Goal: Information Seeking & Learning: Find specific fact

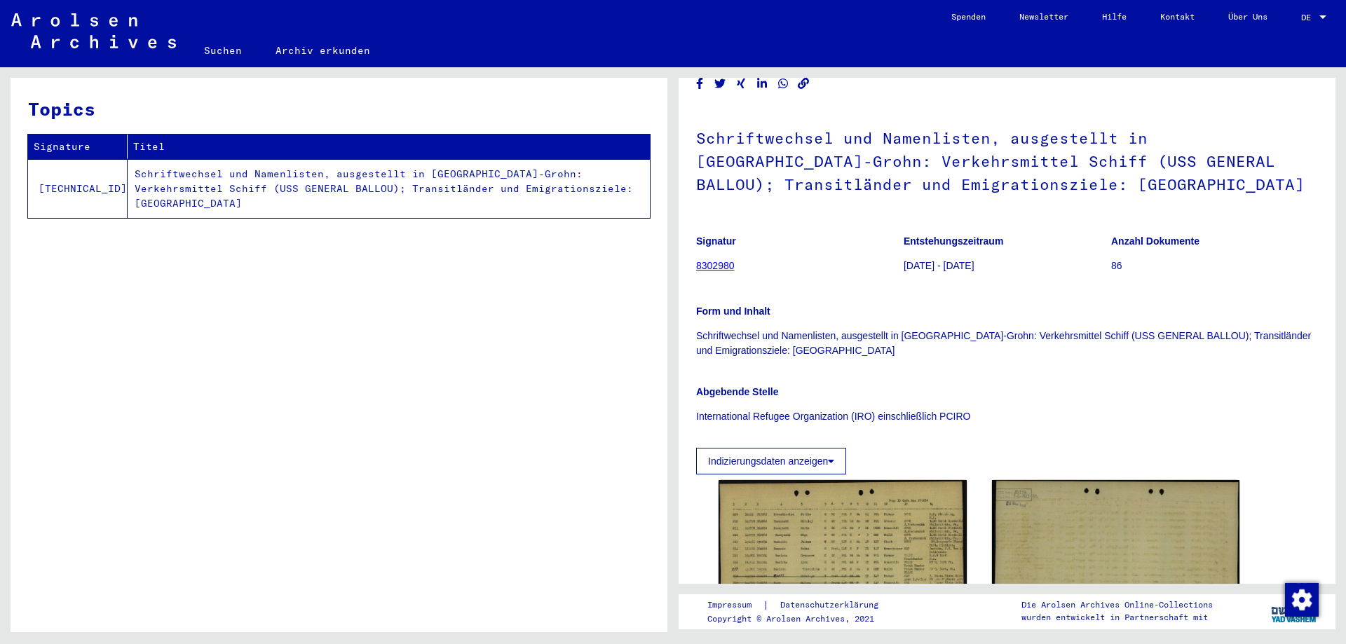
scroll to position [140, 0]
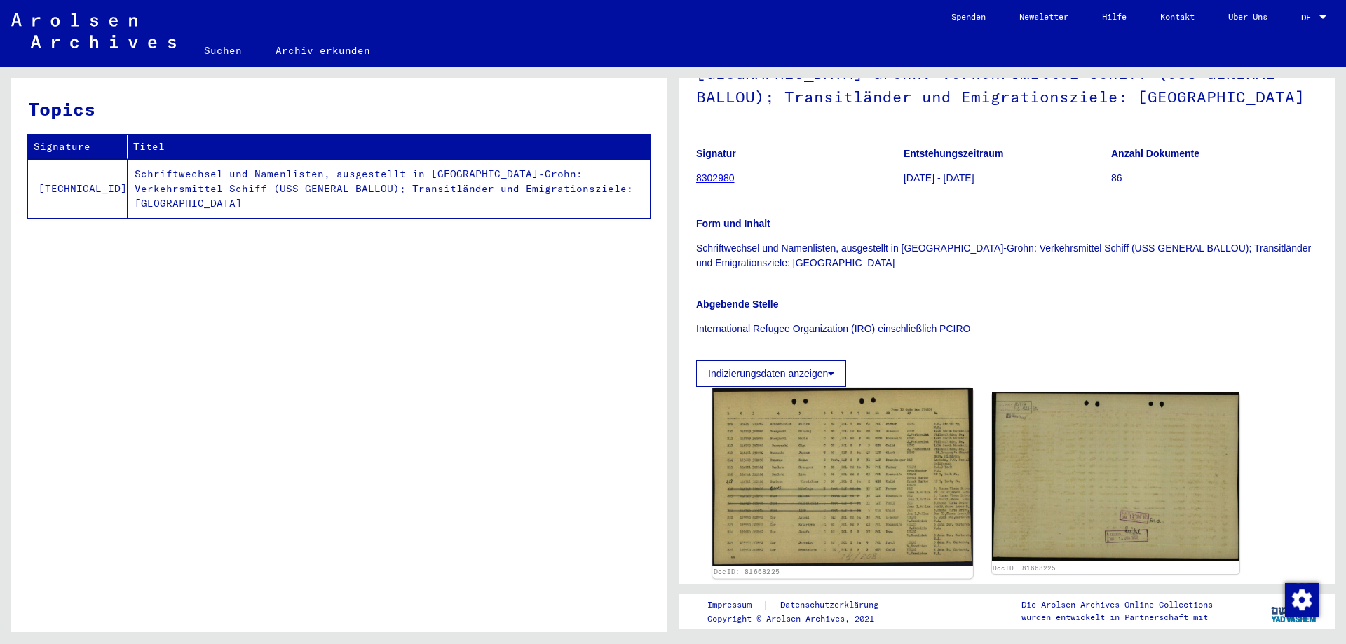
click at [781, 478] on img at bounding box center [843, 478] width 260 height 178
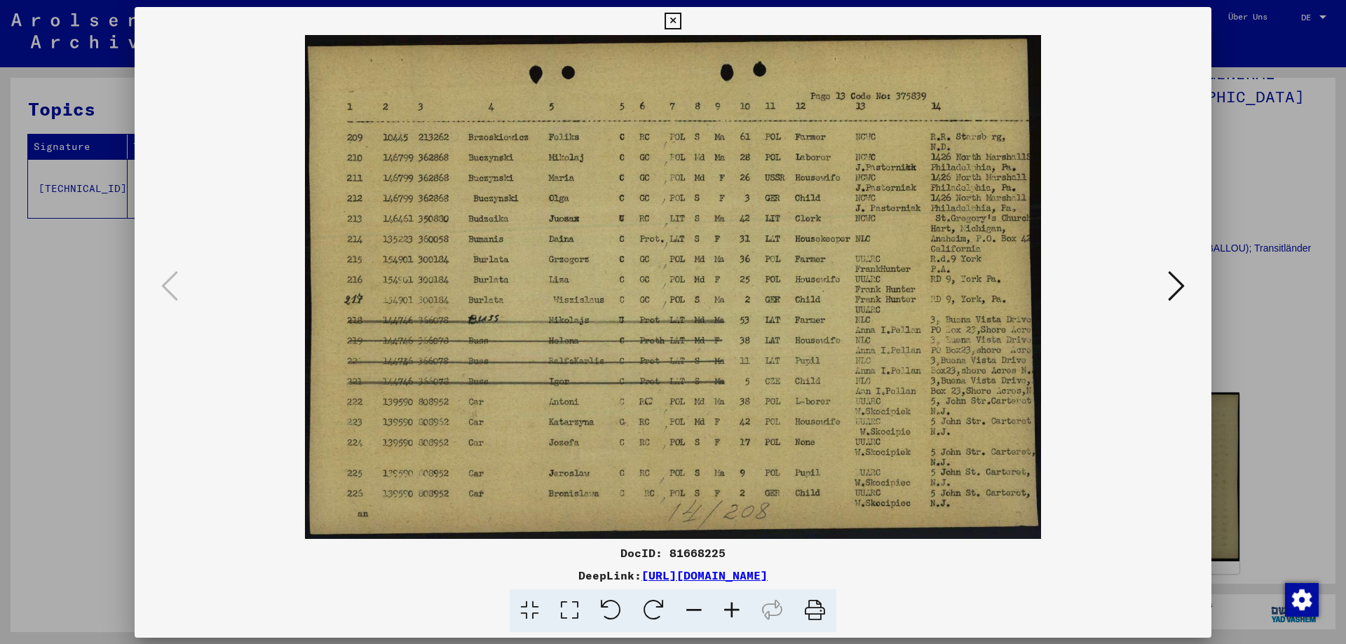
click at [781, 478] on img at bounding box center [673, 287] width 982 height 504
click at [1235, 402] on div at bounding box center [673, 322] width 1346 height 644
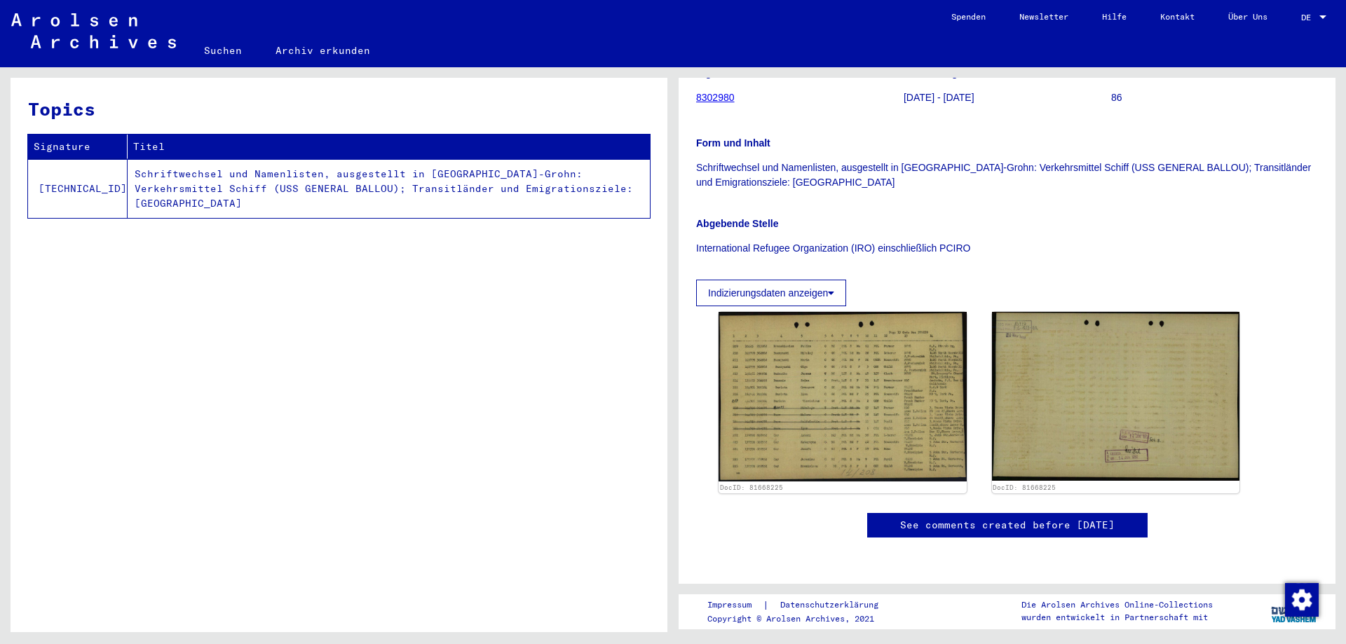
scroll to position [351, 0]
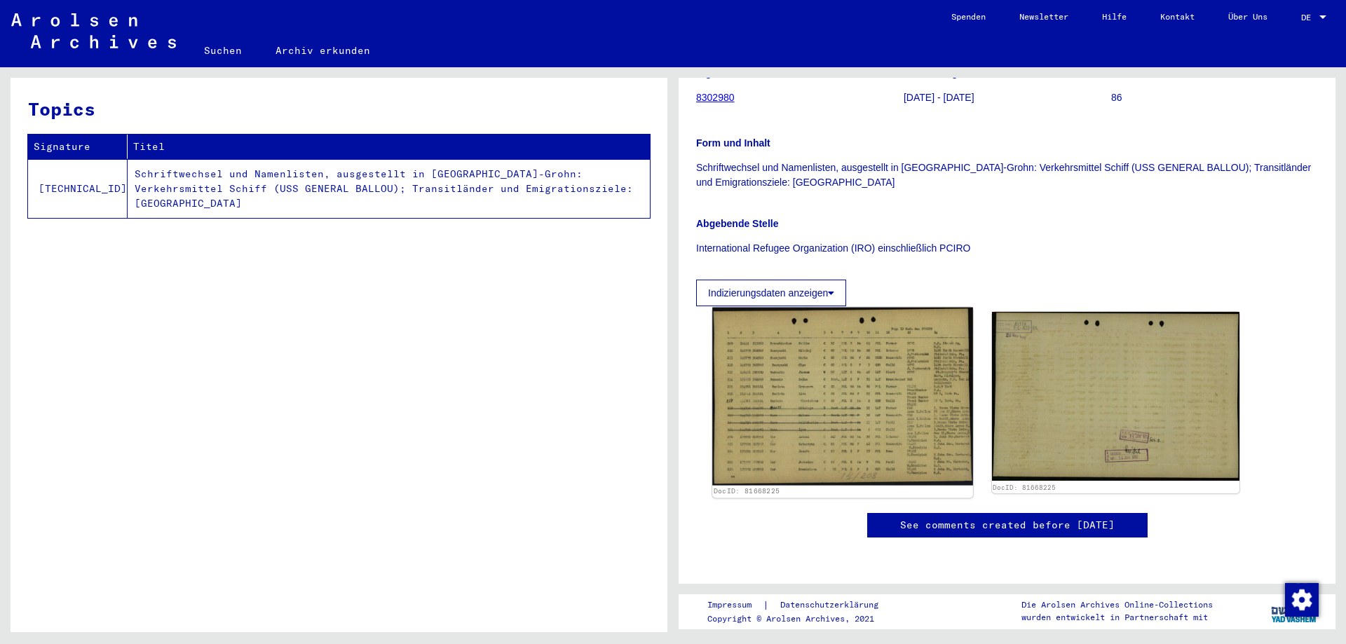
click at [905, 335] on img at bounding box center [843, 397] width 260 height 178
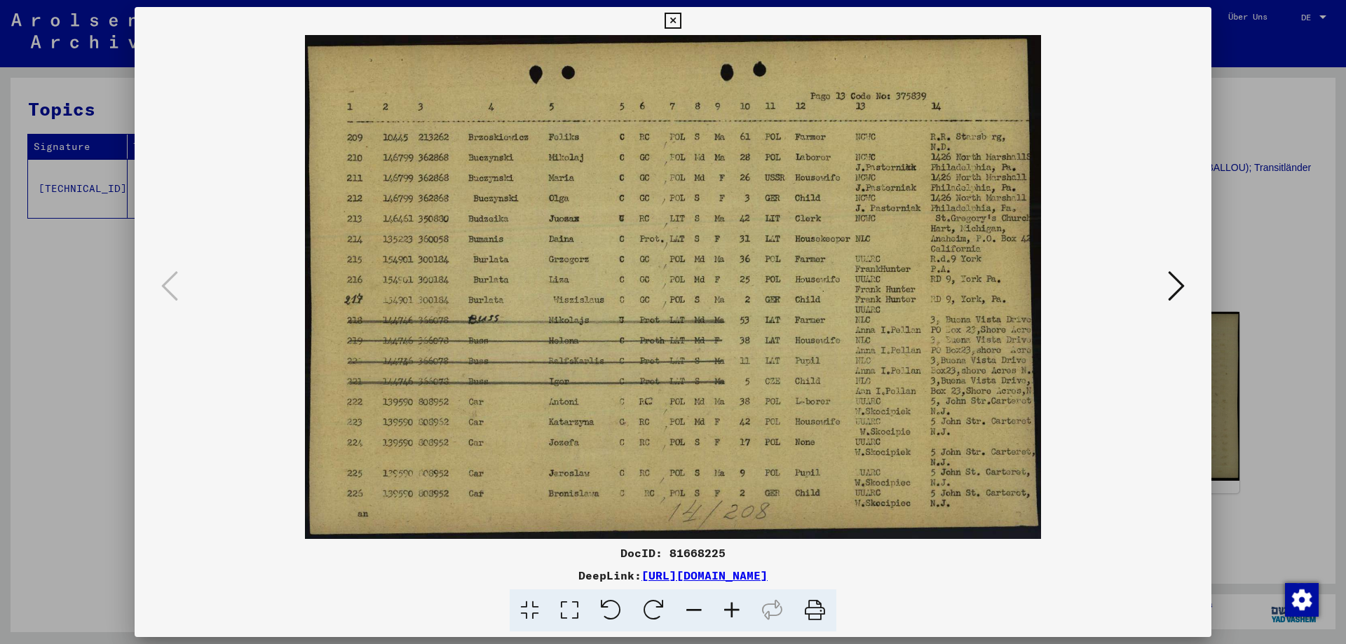
click at [1182, 278] on icon at bounding box center [1176, 286] width 17 height 34
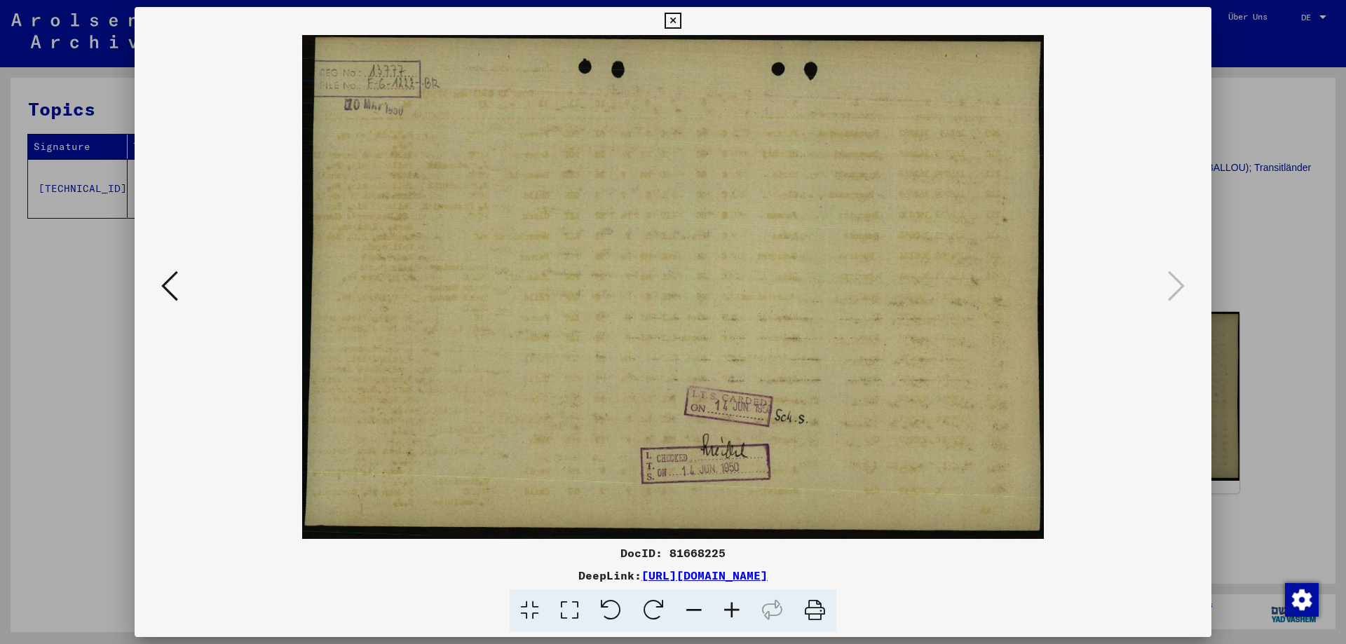
click at [1220, 280] on div at bounding box center [673, 322] width 1346 height 644
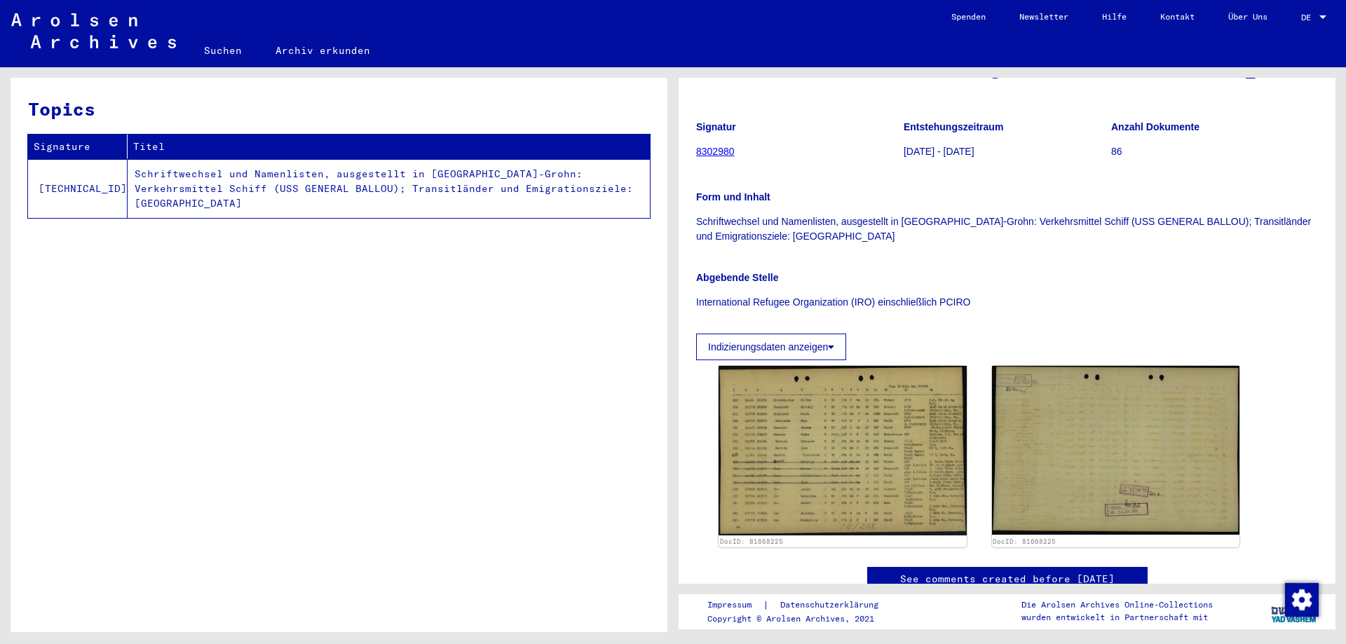
scroll to position [70, 0]
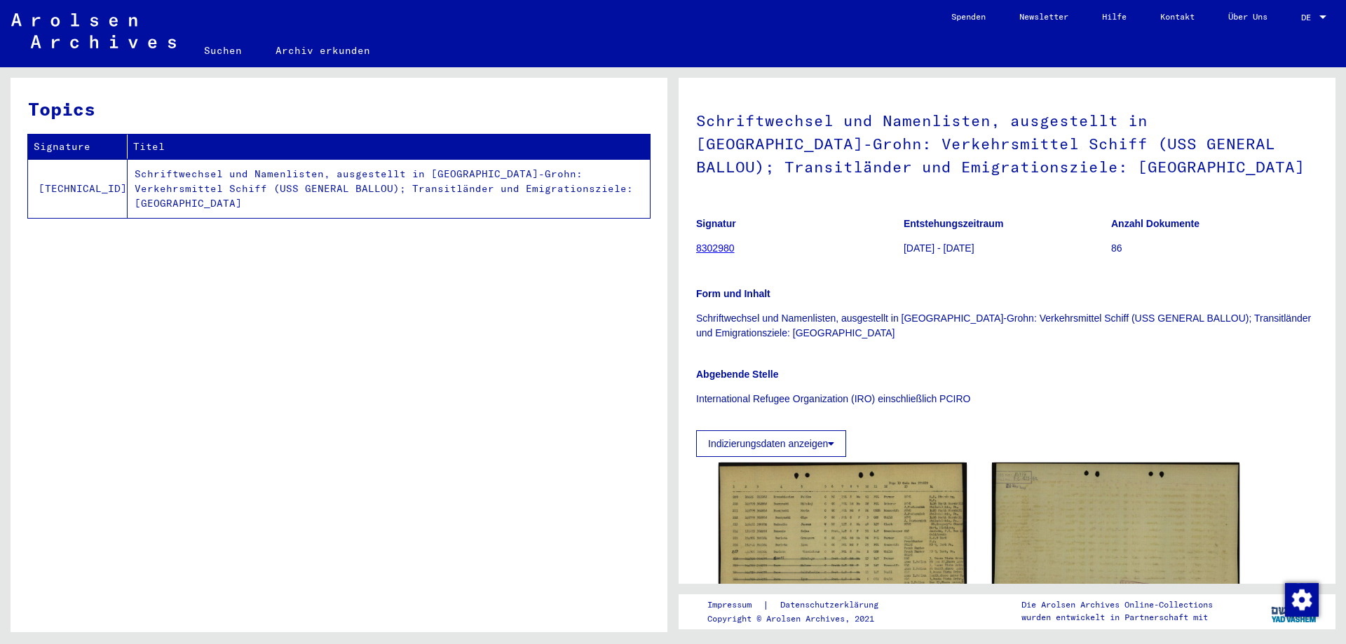
drag, startPoint x: 728, startPoint y: 248, endPoint x: 791, endPoint y: 250, distance: 63.1
click at [791, 250] on figure "Signatur 8302980" at bounding box center [799, 238] width 207 height 63
drag, startPoint x: 694, startPoint y: 247, endPoint x: 741, endPoint y: 247, distance: 47.7
click at [741, 247] on yv-its-full-details "3 Registrierungen und Akten von Displaced Persons, Kindern und Vermissten / 3.1…" at bounding box center [1007, 371] width 657 height 692
copy figure "Signatur 8302980"
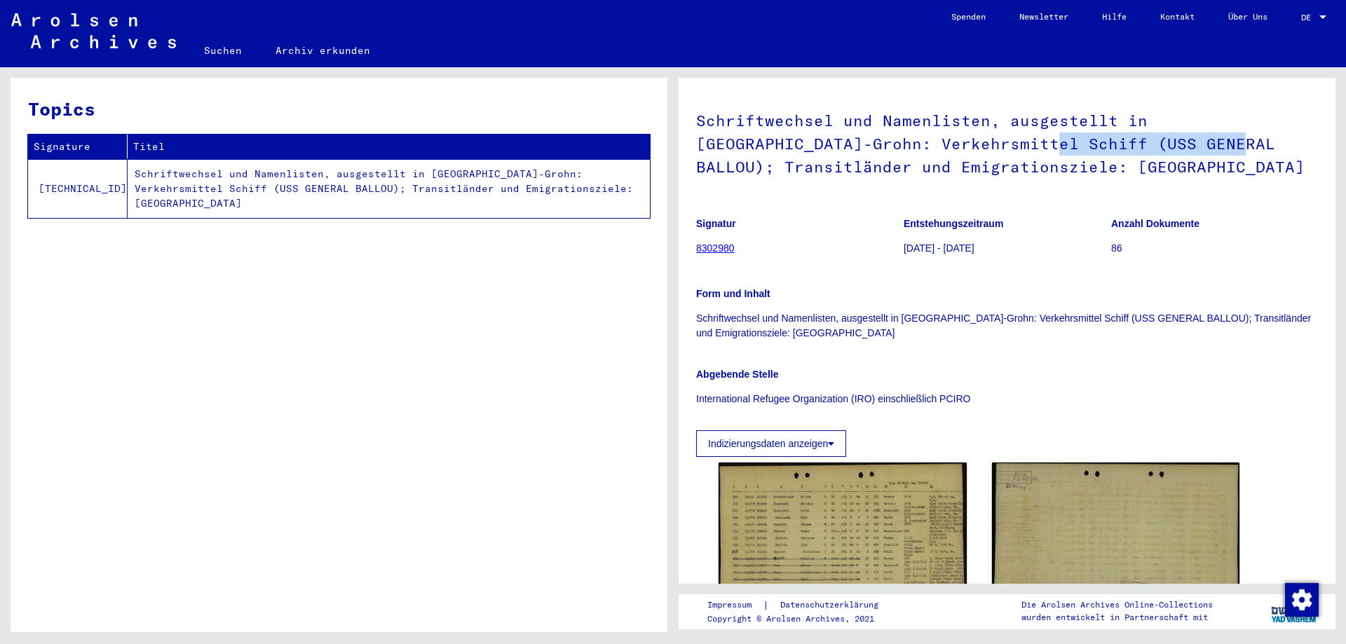
drag, startPoint x: 917, startPoint y: 144, endPoint x: 1098, endPoint y: 142, distance: 180.2
click at [1098, 142] on h1 "Schriftwechsel und Namenlisten, ausgestellt in Bremen-Grohn: Verkehrsmittel Sch…" at bounding box center [1007, 142] width 622 height 108
copy h1 "USS GENERAL BALLOU)"
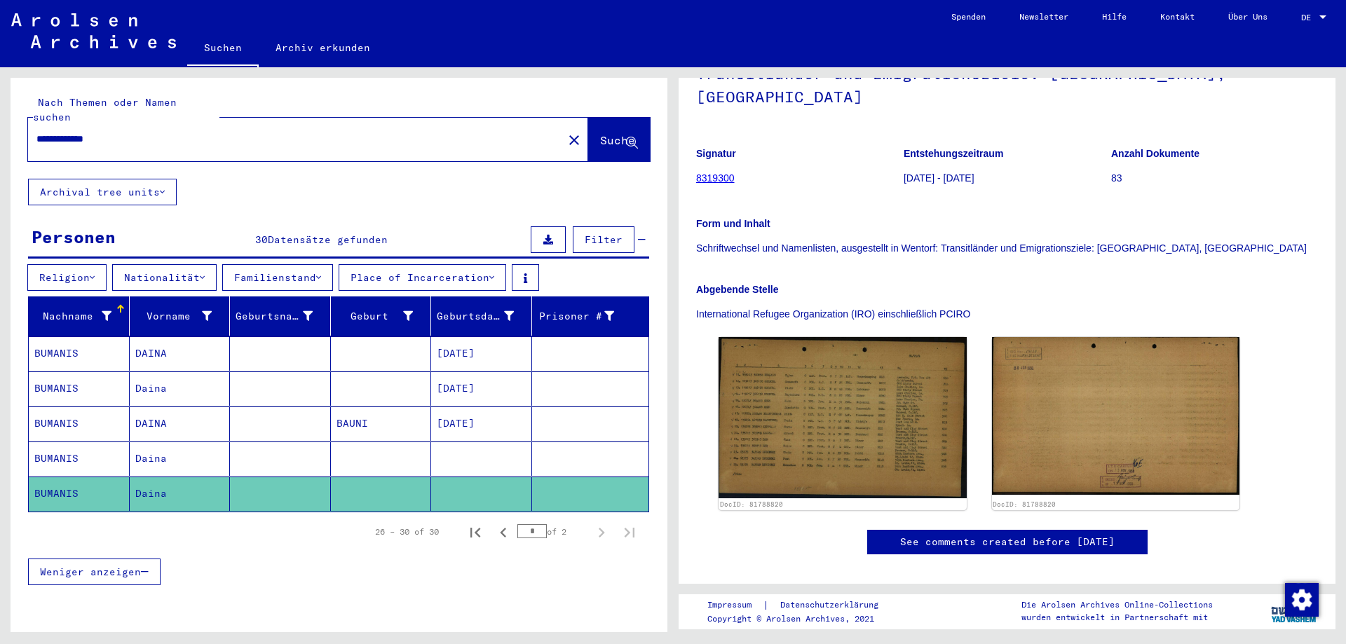
click at [309, 132] on input "**********" at bounding box center [295, 139] width 518 height 15
click at [560, 126] on button "close" at bounding box center [574, 140] width 28 height 28
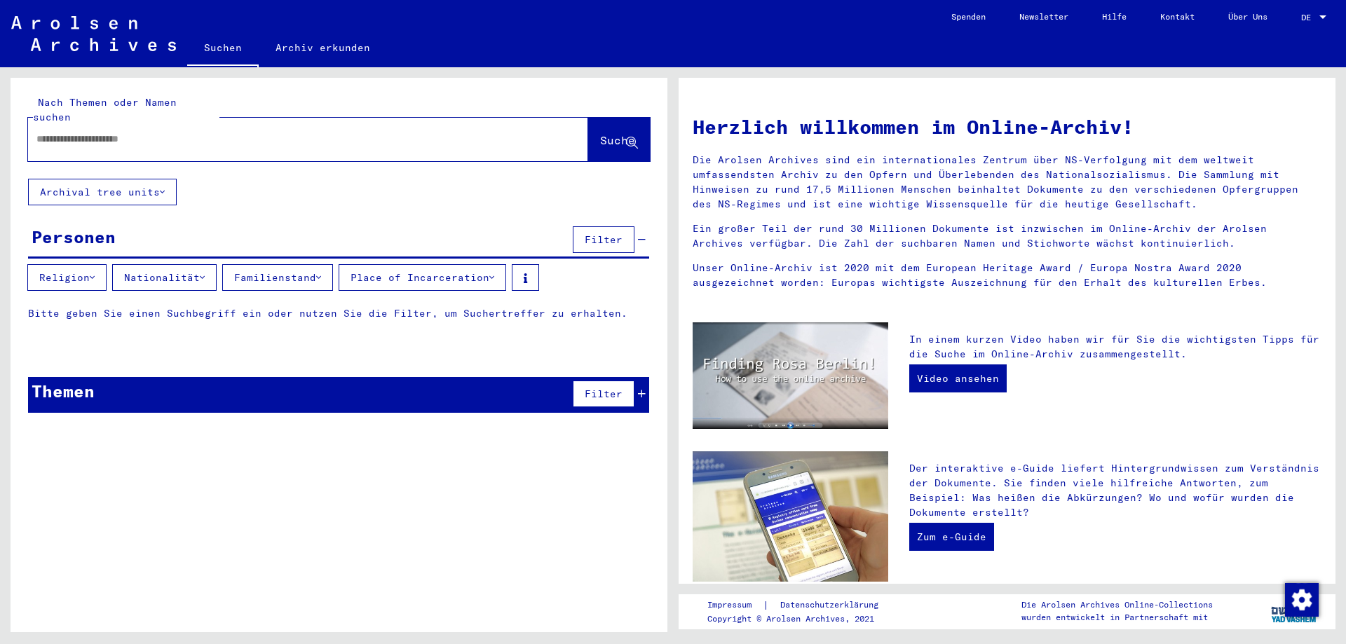
click at [133, 123] on div at bounding box center [287, 139] width 518 height 32
click at [131, 132] on input "text" at bounding box center [291, 139] width 510 height 15
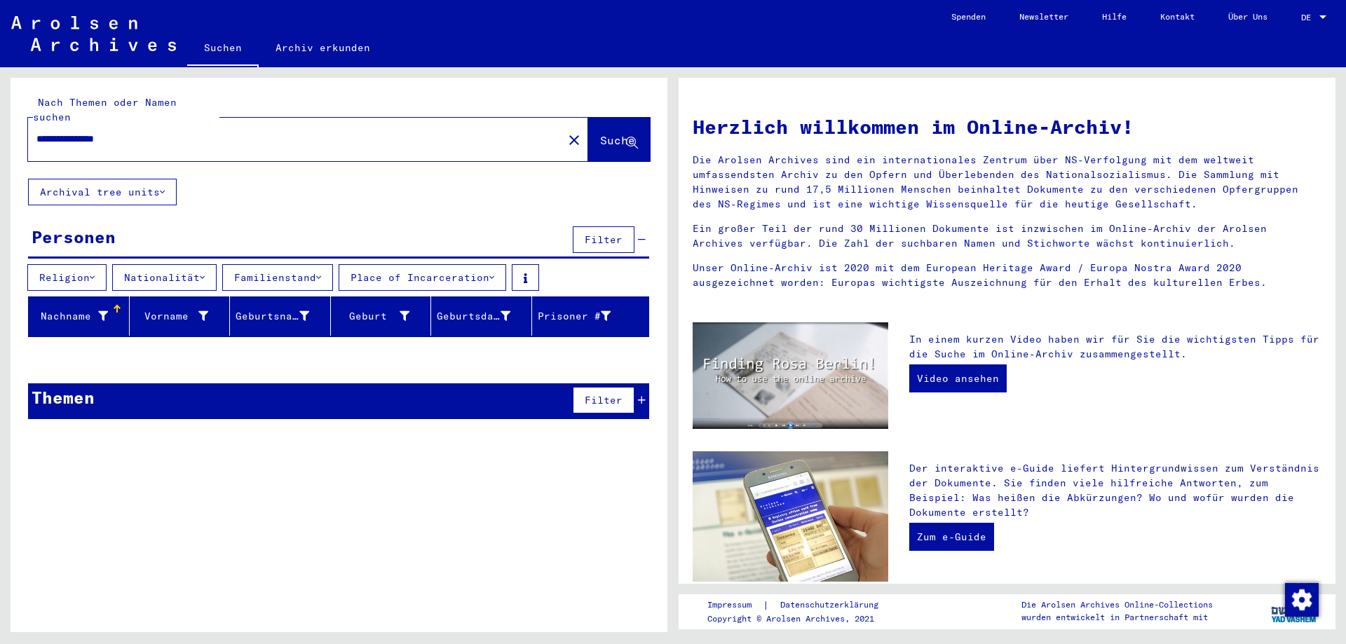
click at [104, 311] on icon at bounding box center [103, 316] width 10 height 10
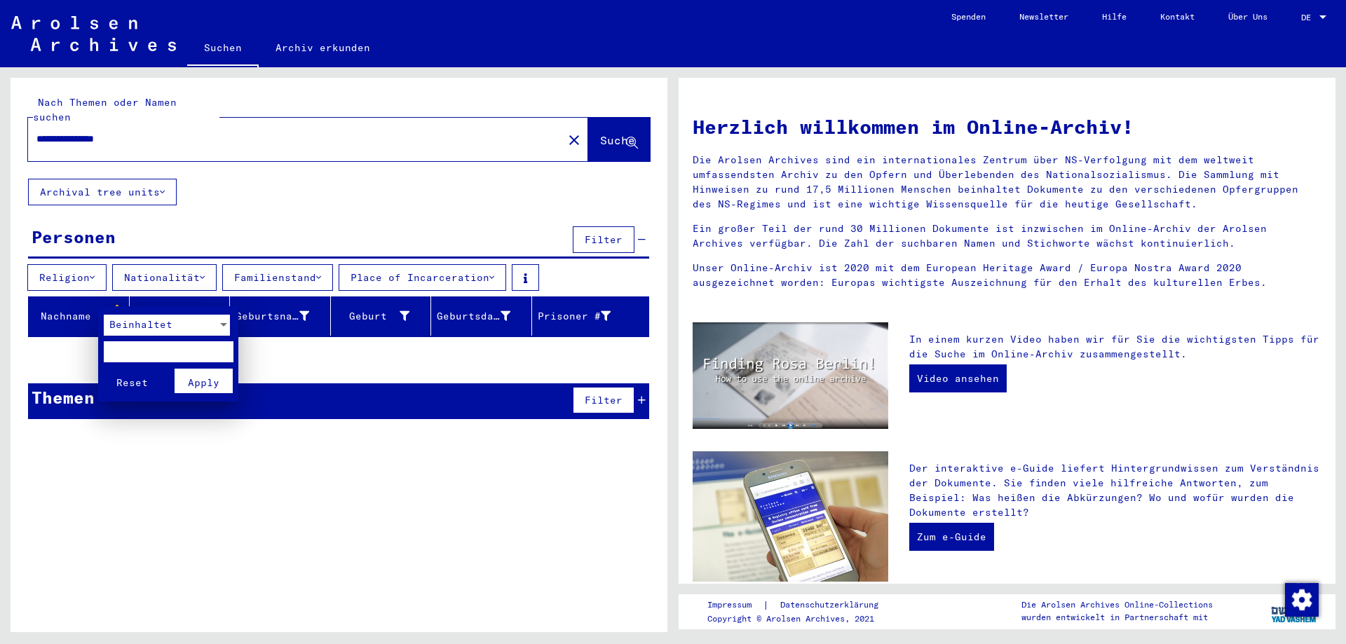
click at [104, 299] on div at bounding box center [673, 322] width 1346 height 644
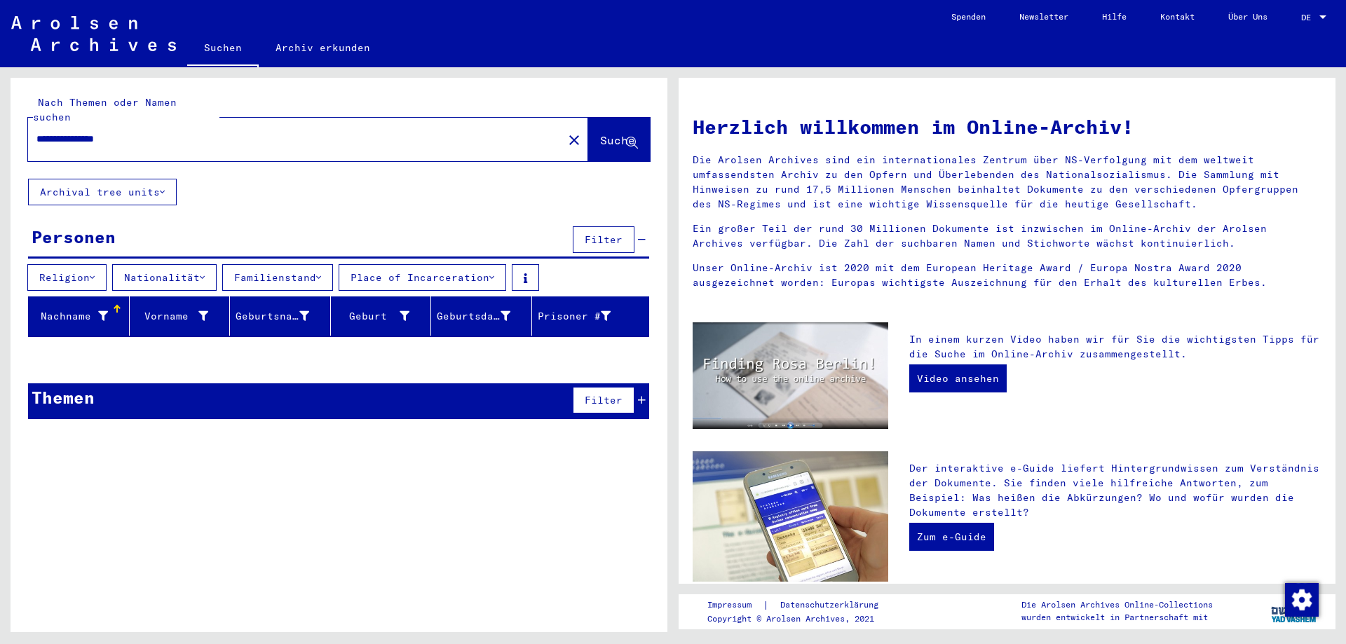
click at [114, 305] on div at bounding box center [117, 309] width 8 height 8
click at [255, 123] on div "**********" at bounding box center [287, 139] width 518 height 32
click at [247, 132] on input "**********" at bounding box center [291, 139] width 510 height 15
type input "******"
click at [321, 352] on div "Nach Themen oder Namen suchen ****** close Suche Archival tree units Personen 2…" at bounding box center [339, 254] width 657 height 353
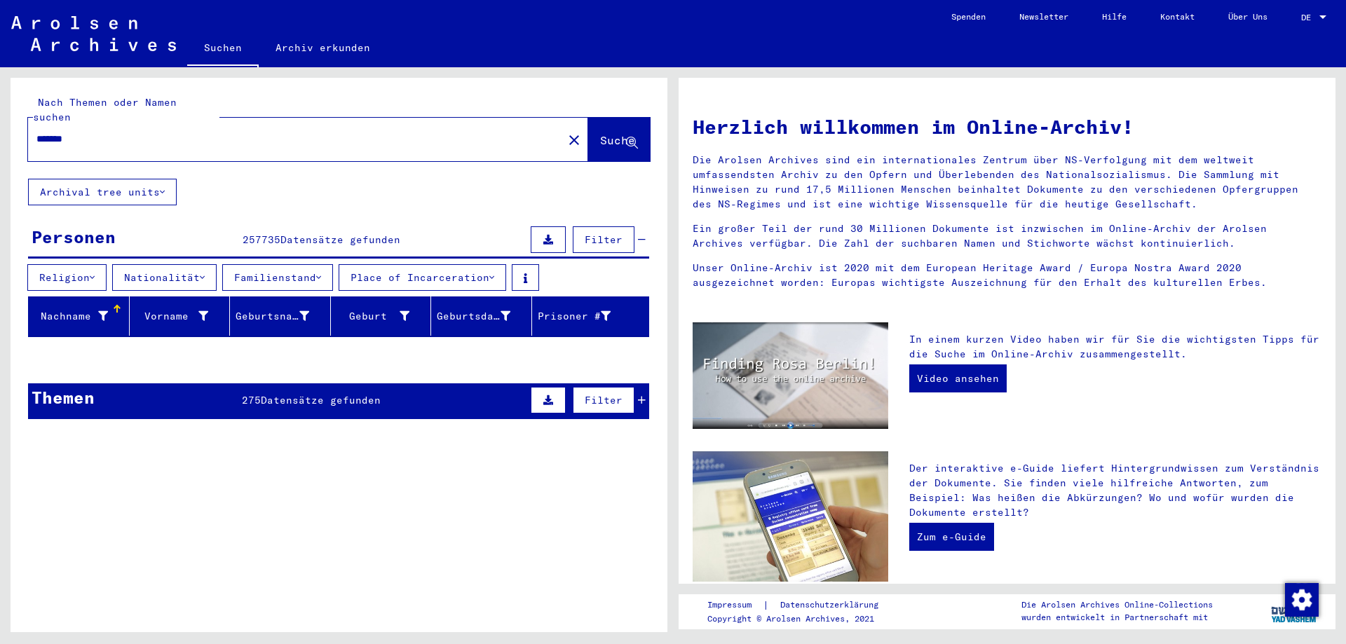
click at [318, 351] on div at bounding box center [339, 358] width 657 height 18
click at [535, 322] on mat-table "Nachname Vorname Geburtsname Geburt‏ Geburtsdatum Prisoner #" at bounding box center [338, 317] width 621 height 41
click at [487, 312] on div "Geburtsdatum" at bounding box center [484, 316] width 95 height 22
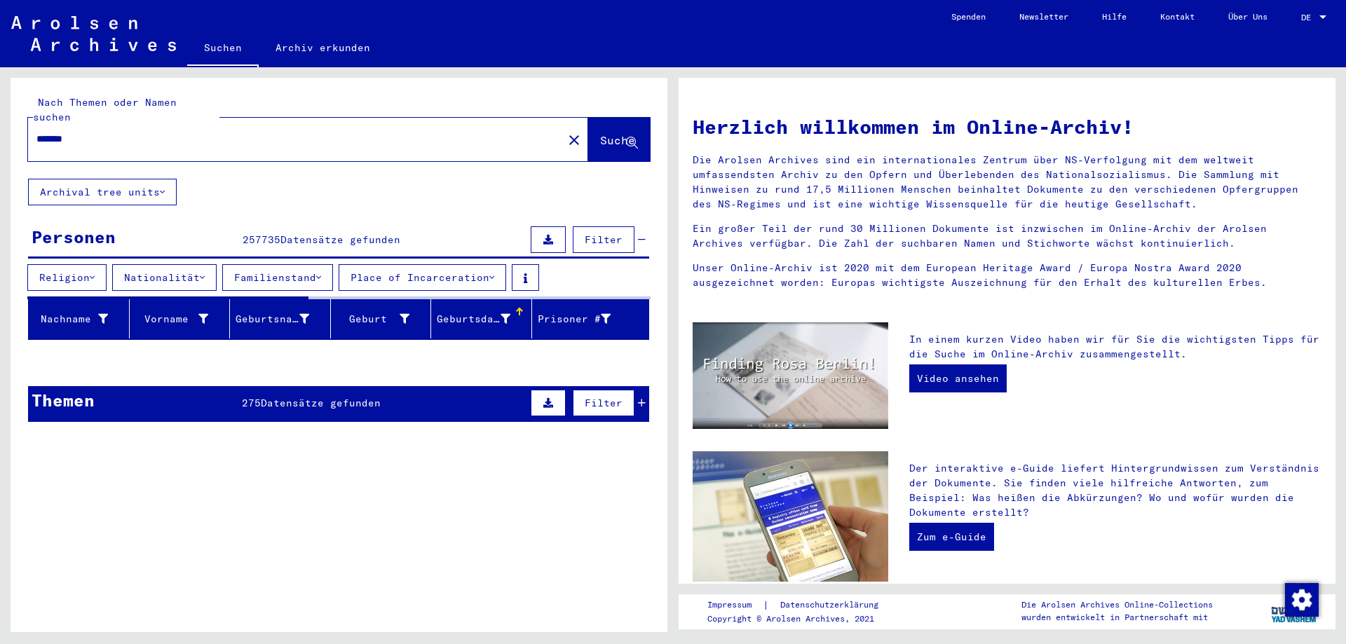
click at [454, 391] on div "Themen 275 Datensätze gefunden Filter" at bounding box center [338, 404] width 621 height 36
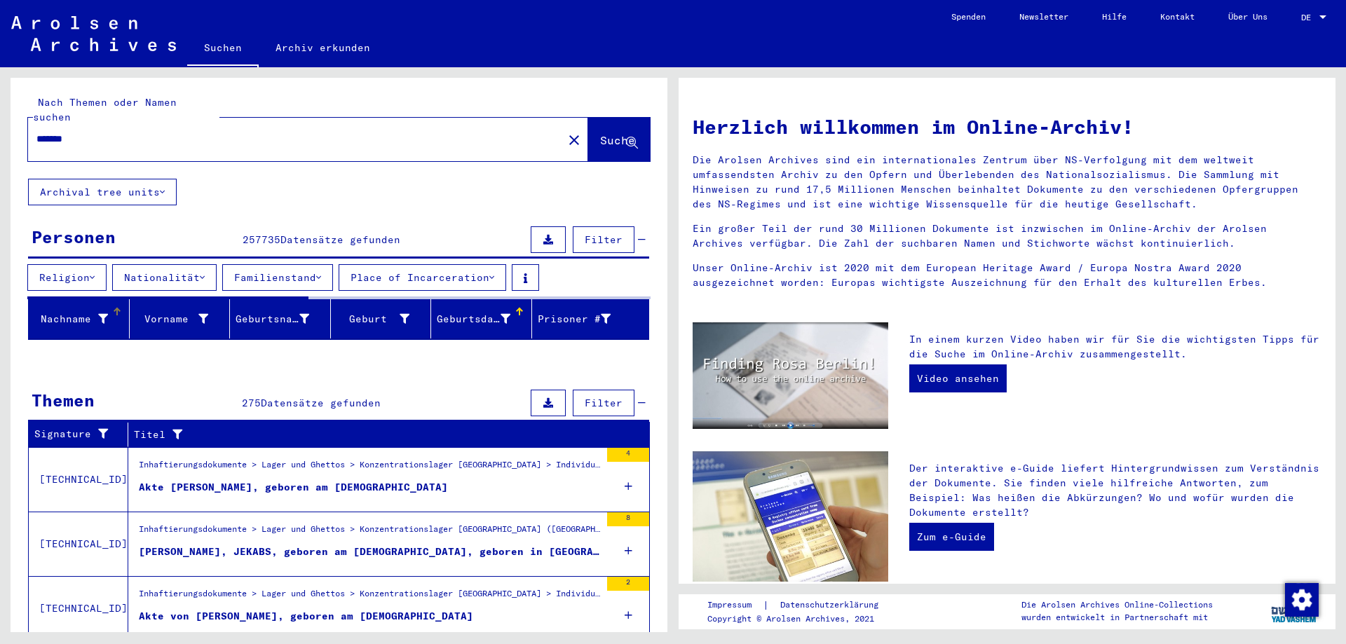
click at [98, 314] on icon at bounding box center [103, 319] width 10 height 10
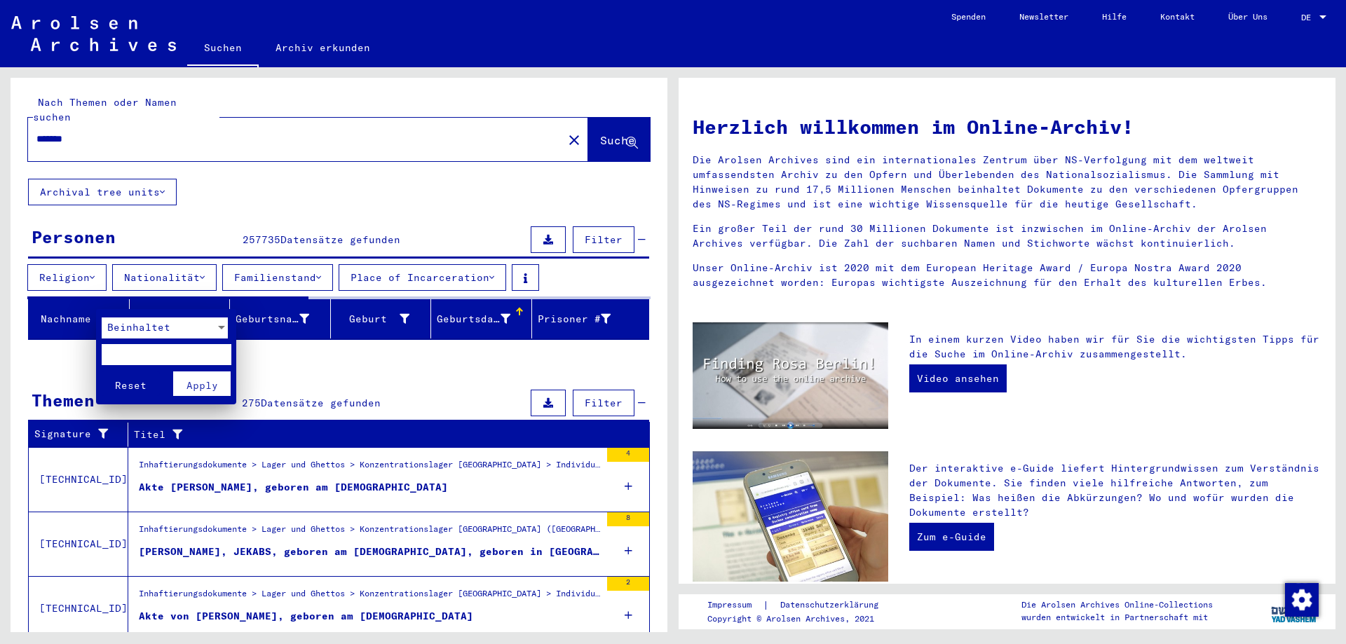
click at [40, 319] on div at bounding box center [673, 322] width 1346 height 644
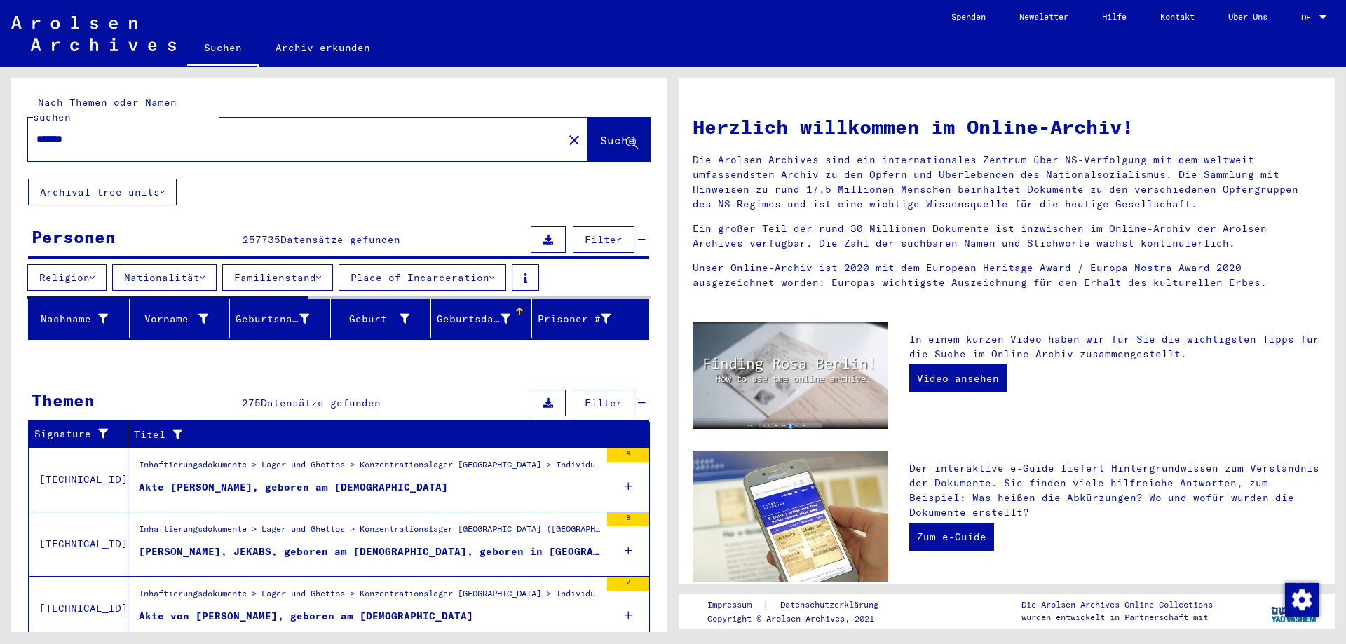
click at [25, 310] on div "Nachname Vorname Geburtsname Geburt‏ Geburtsdatum Prisoner # Signature Nachname…" at bounding box center [339, 324] width 657 height 55
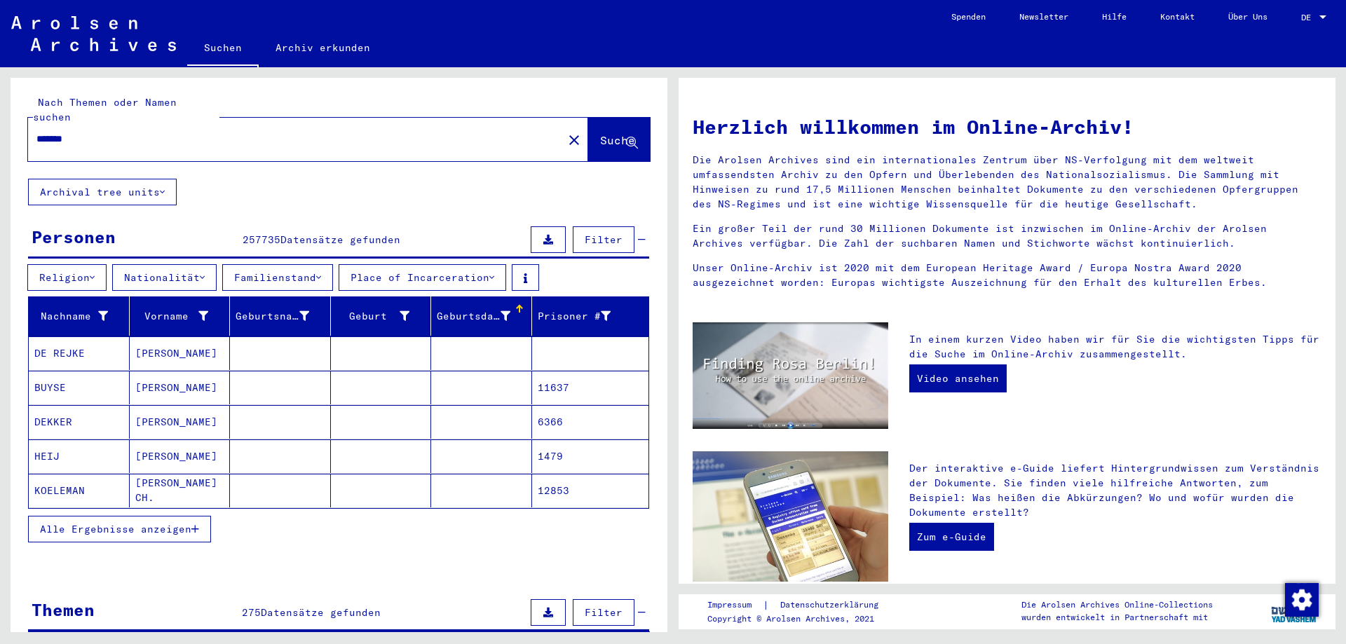
click at [202, 516] on button "Alle Ergebnisse anzeigen" at bounding box center [119, 529] width 183 height 27
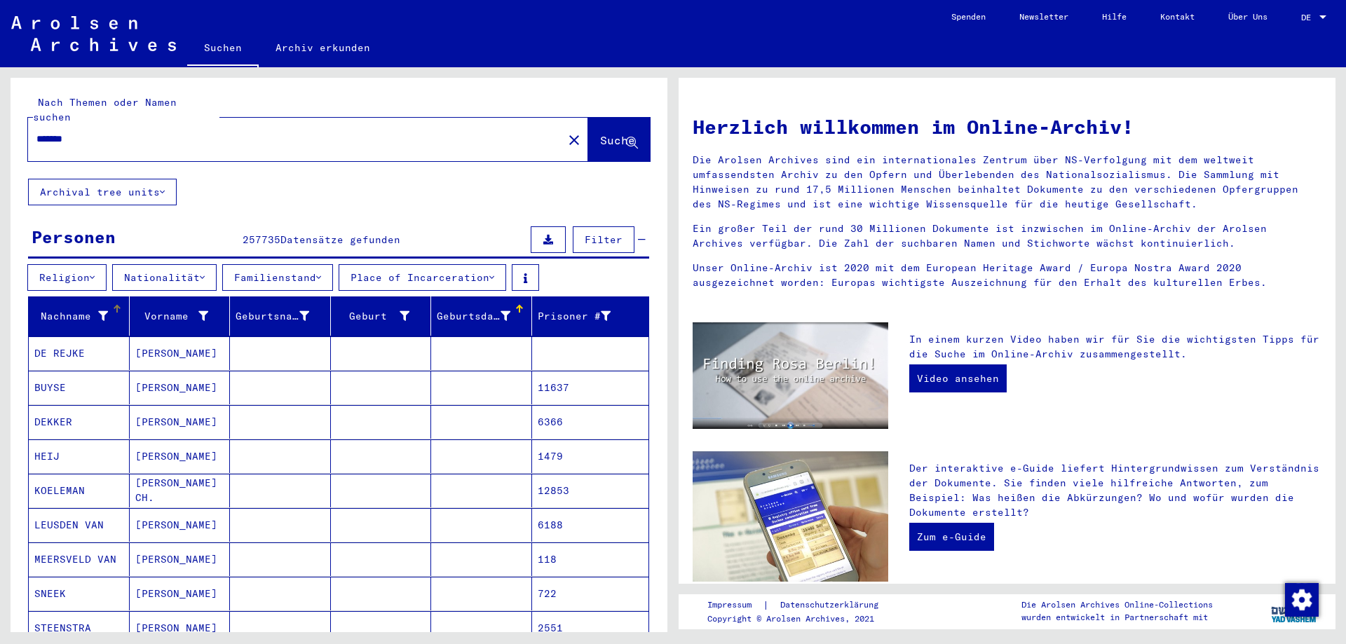
click at [114, 305] on div "Nachname" at bounding box center [81, 316] width 95 height 22
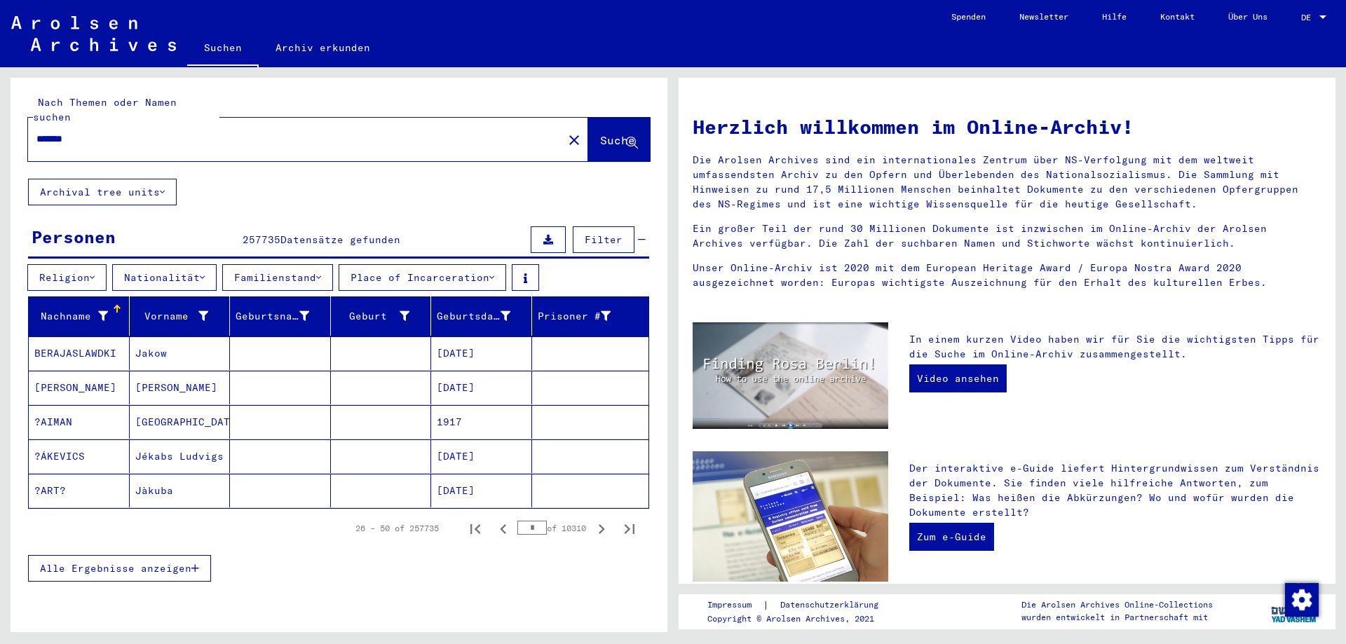
click at [346, 440] on mat-cell at bounding box center [381, 457] width 101 height 34
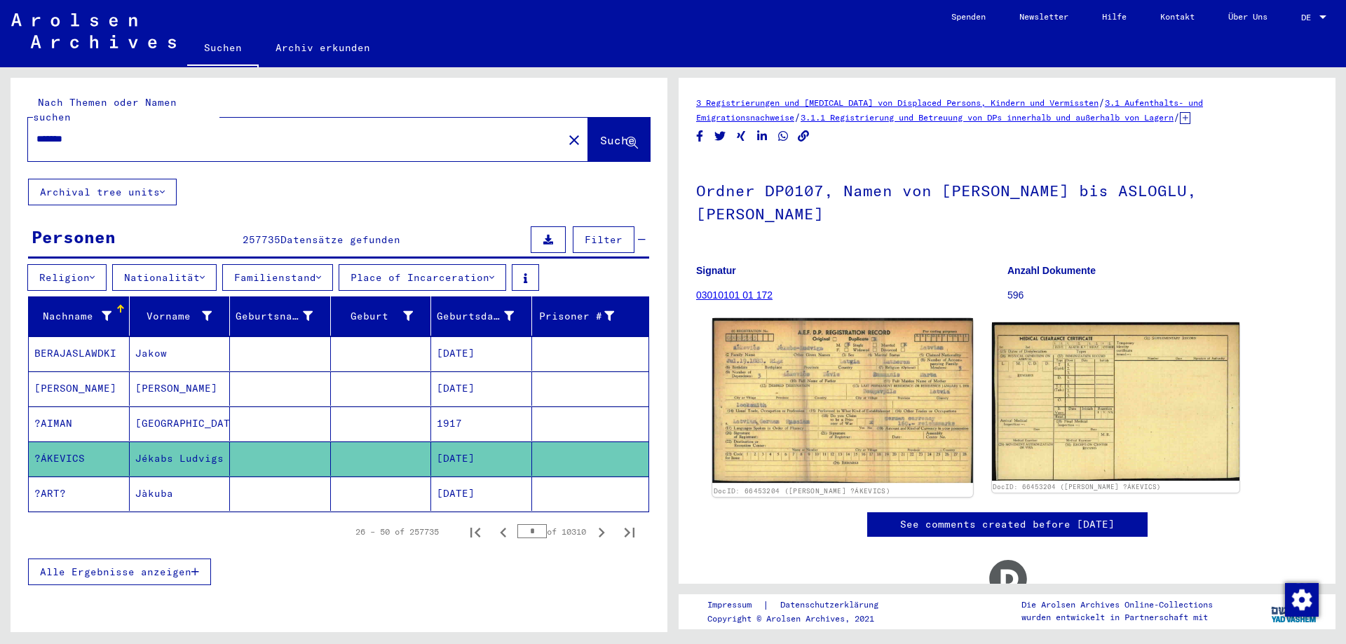
click at [771, 400] on img at bounding box center [843, 400] width 260 height 165
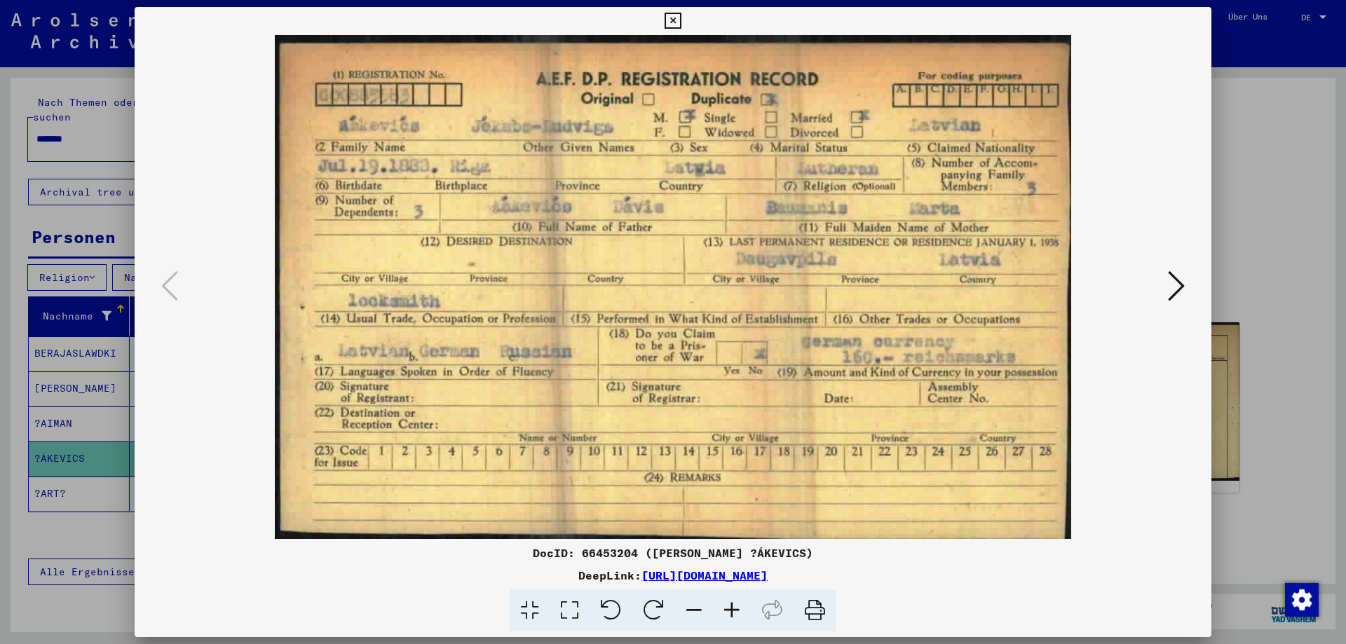
click at [1255, 411] on div at bounding box center [673, 322] width 1346 height 644
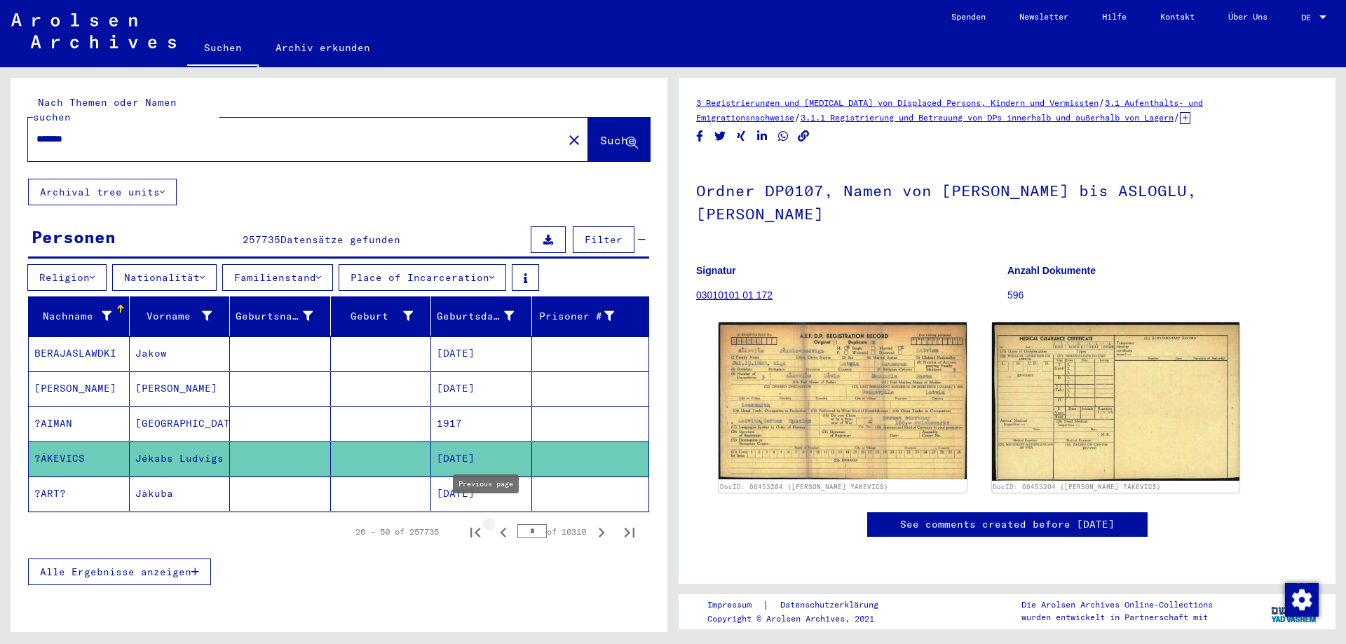
click at [490, 522] on button "Previous page" at bounding box center [504, 532] width 28 height 28
type input "*"
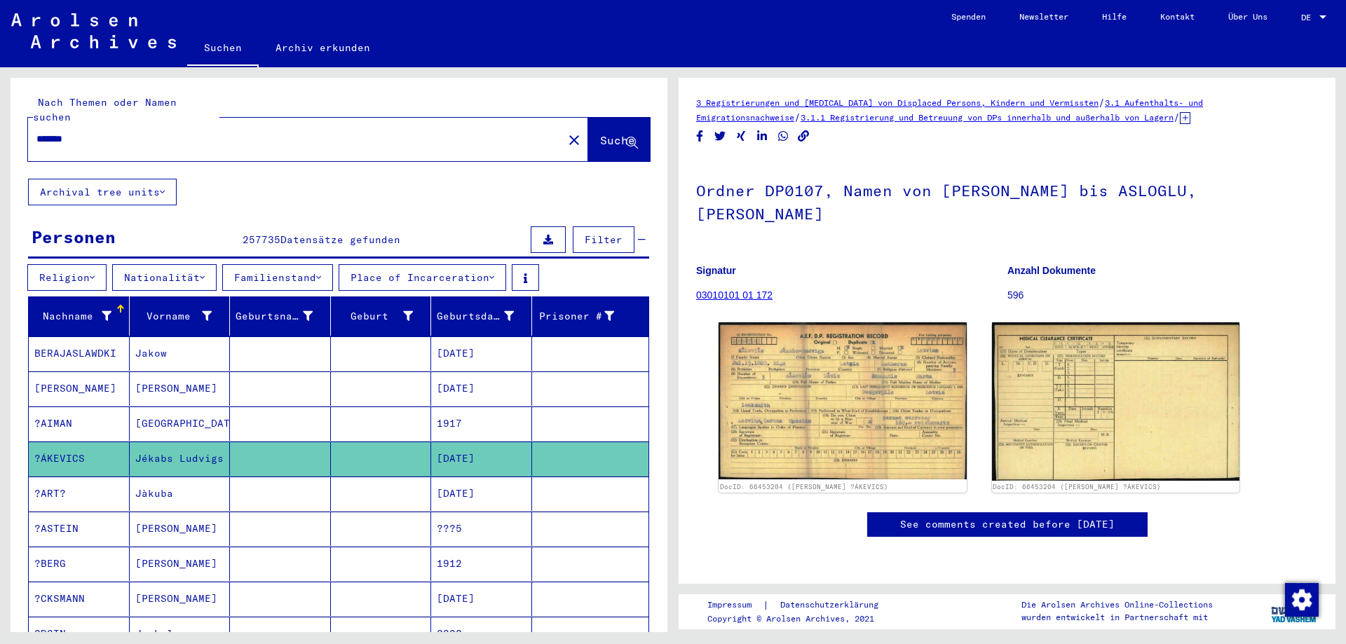
click at [136, 264] on button "Nationalität" at bounding box center [164, 277] width 104 height 27
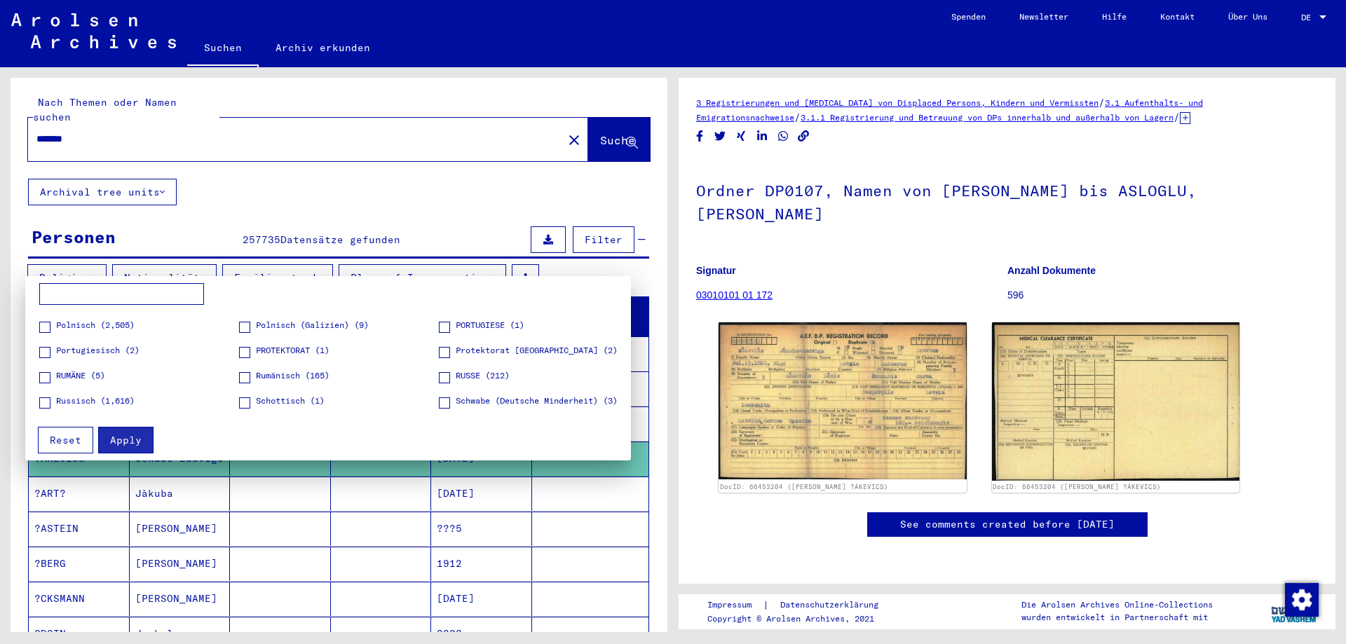
scroll to position [351, 0]
click at [241, 347] on span at bounding box center [244, 348] width 11 height 11
click at [152, 447] on div "Apply Reset" at bounding box center [335, 435] width 606 height 36
click at [152, 448] on div "Apply Reset" at bounding box center [335, 435] width 606 height 36
click at [142, 432] on button "Apply" at bounding box center [125, 440] width 55 height 27
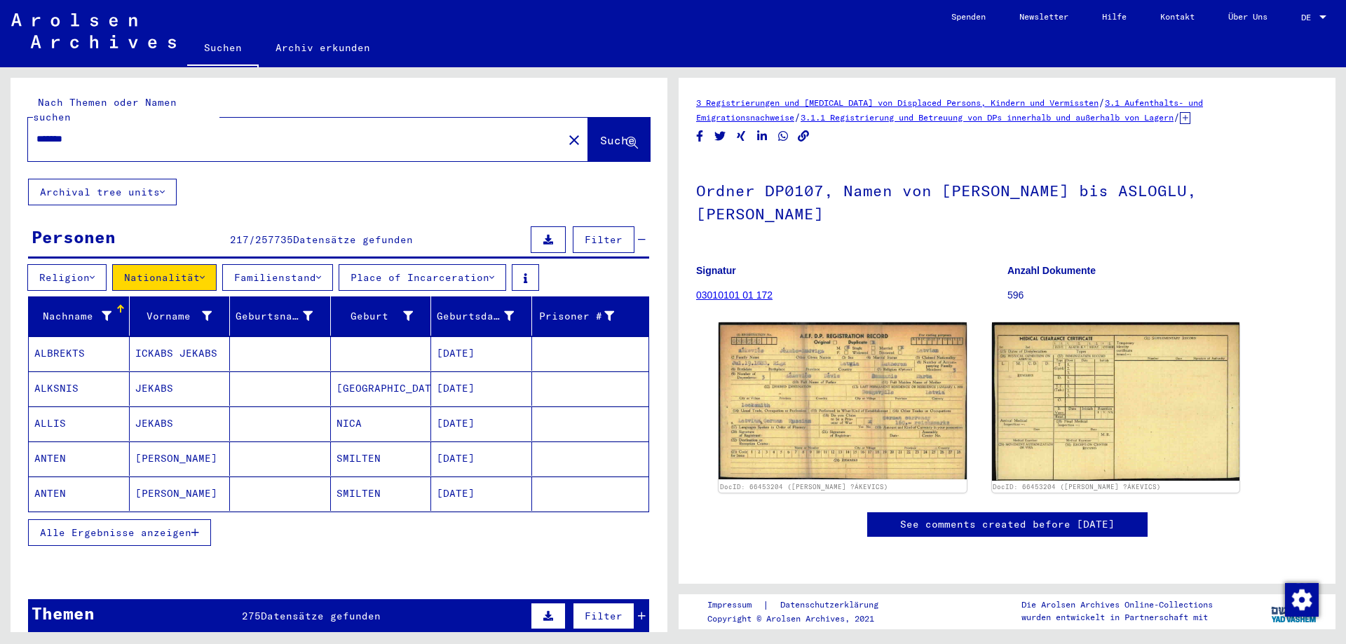
click at [151, 527] on span "Alle Ergebnisse anzeigen" at bounding box center [115, 533] width 151 height 13
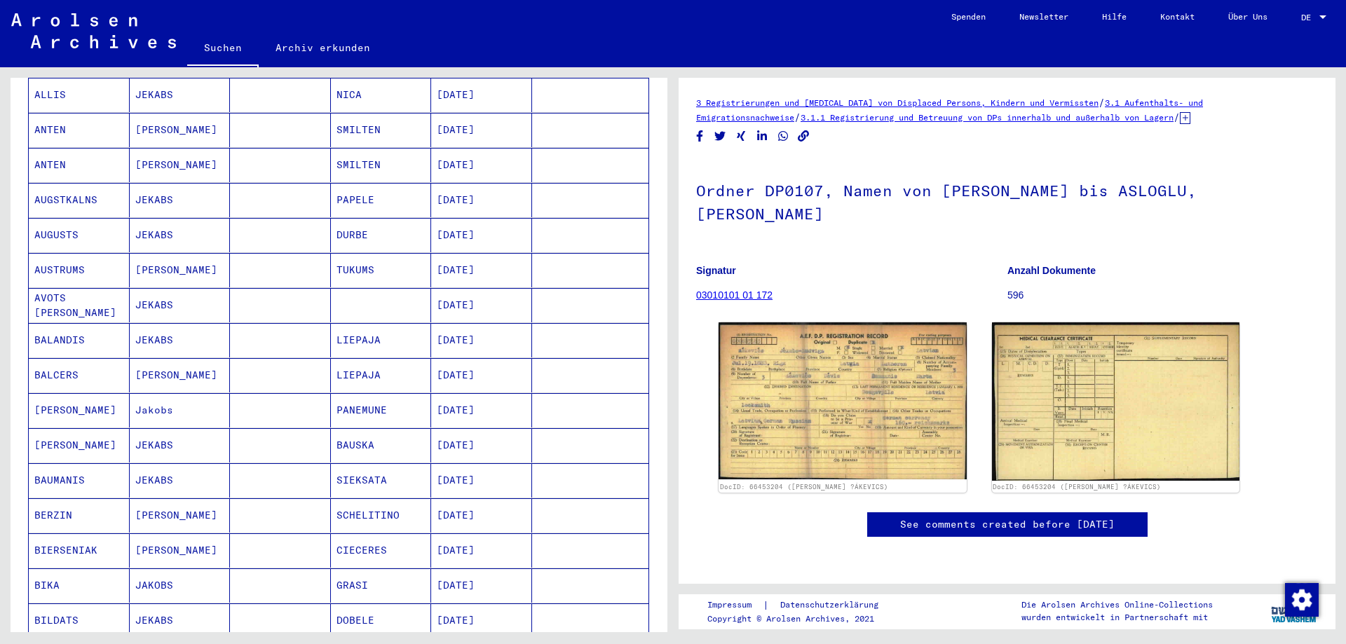
scroll to position [351, 0]
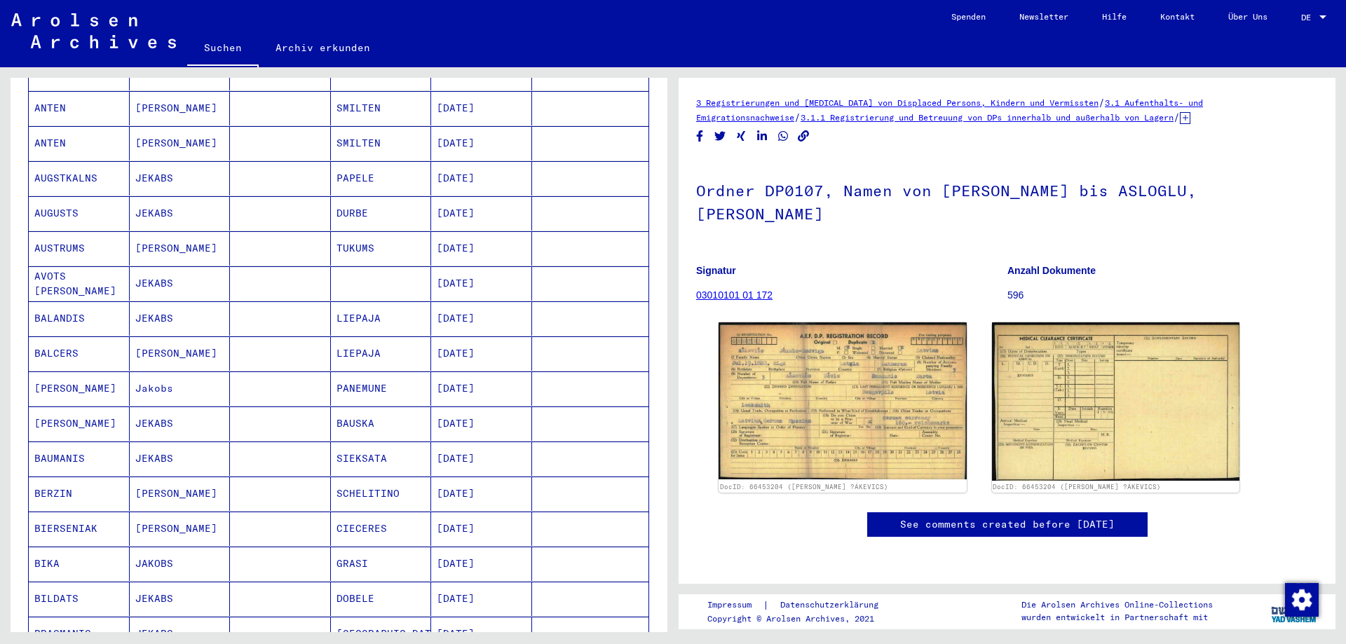
click at [175, 512] on mat-cell "[PERSON_NAME]" at bounding box center [180, 529] width 101 height 34
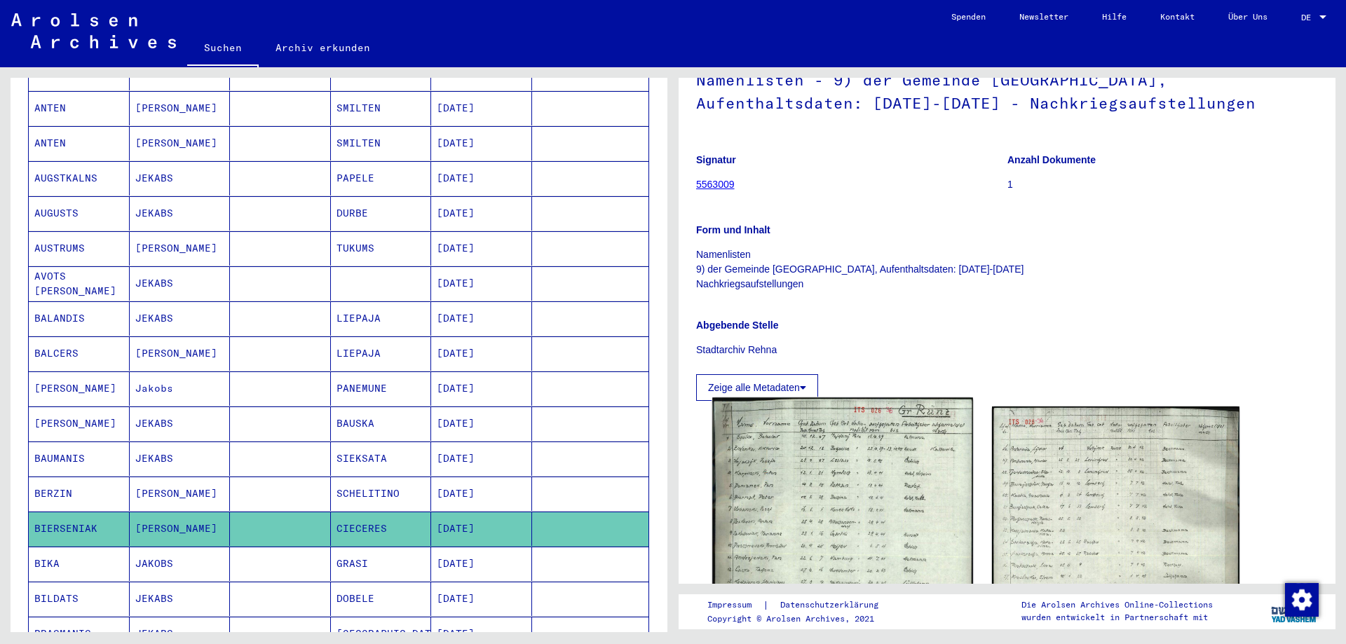
scroll to position [140, 0]
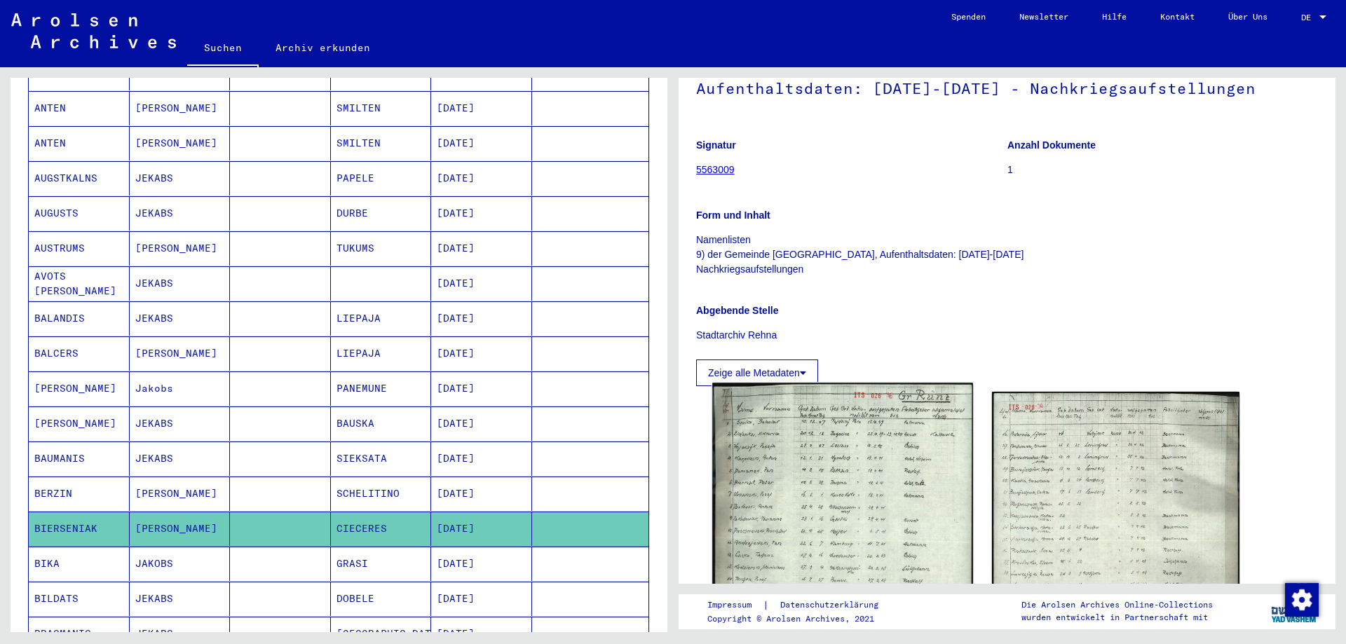
click at [860, 482] on img at bounding box center [843, 565] width 260 height 364
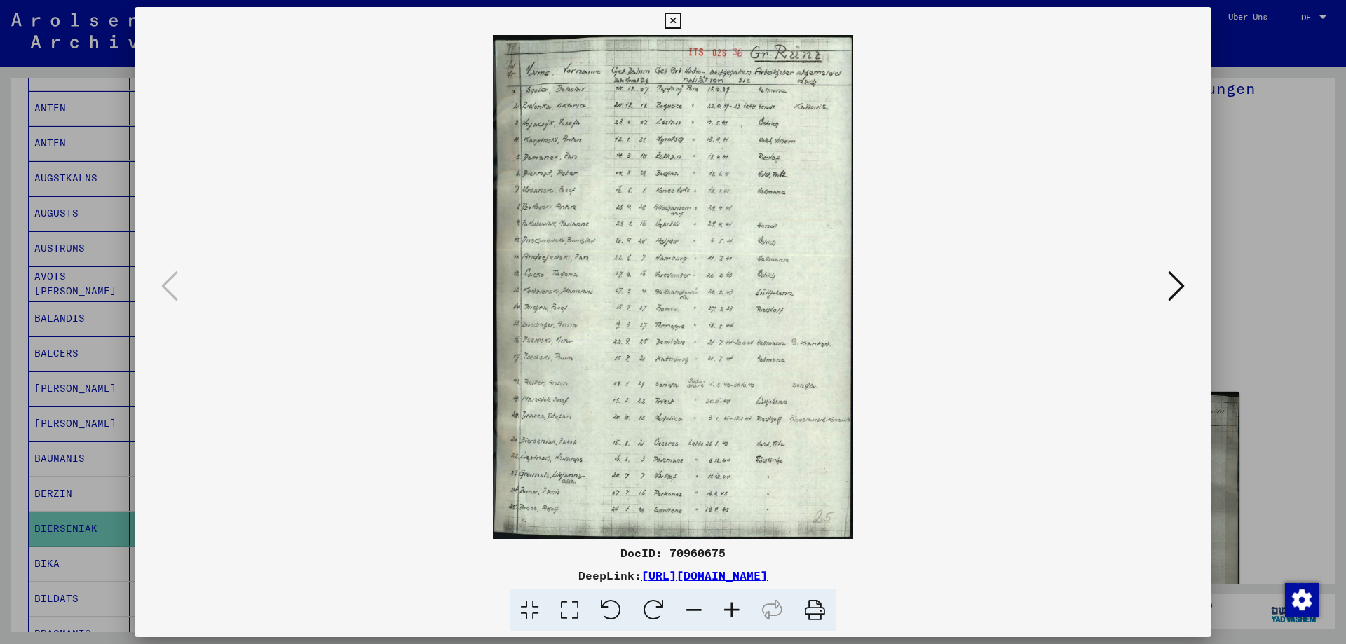
click at [1194, 286] on div at bounding box center [673, 287] width 1077 height 504
click at [1194, 283] on div at bounding box center [673, 287] width 1077 height 504
click at [1159, 285] on img at bounding box center [673, 287] width 982 height 504
click at [1250, 254] on div at bounding box center [673, 322] width 1346 height 644
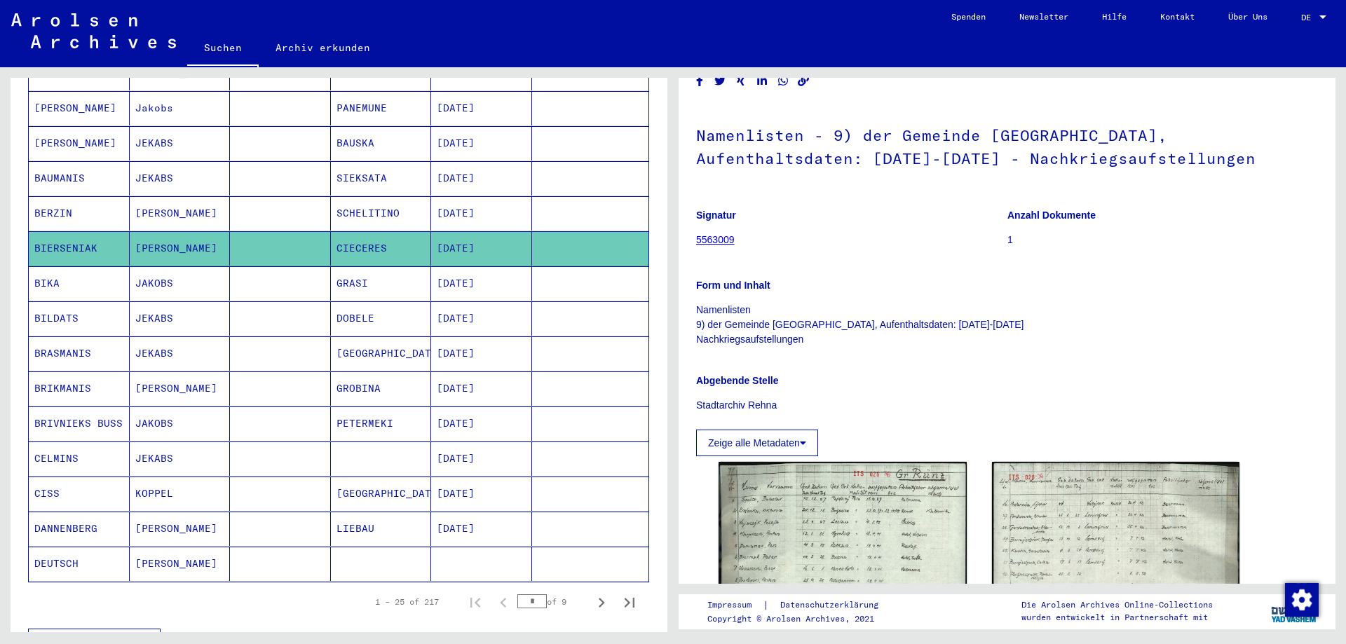
scroll to position [701, 0]
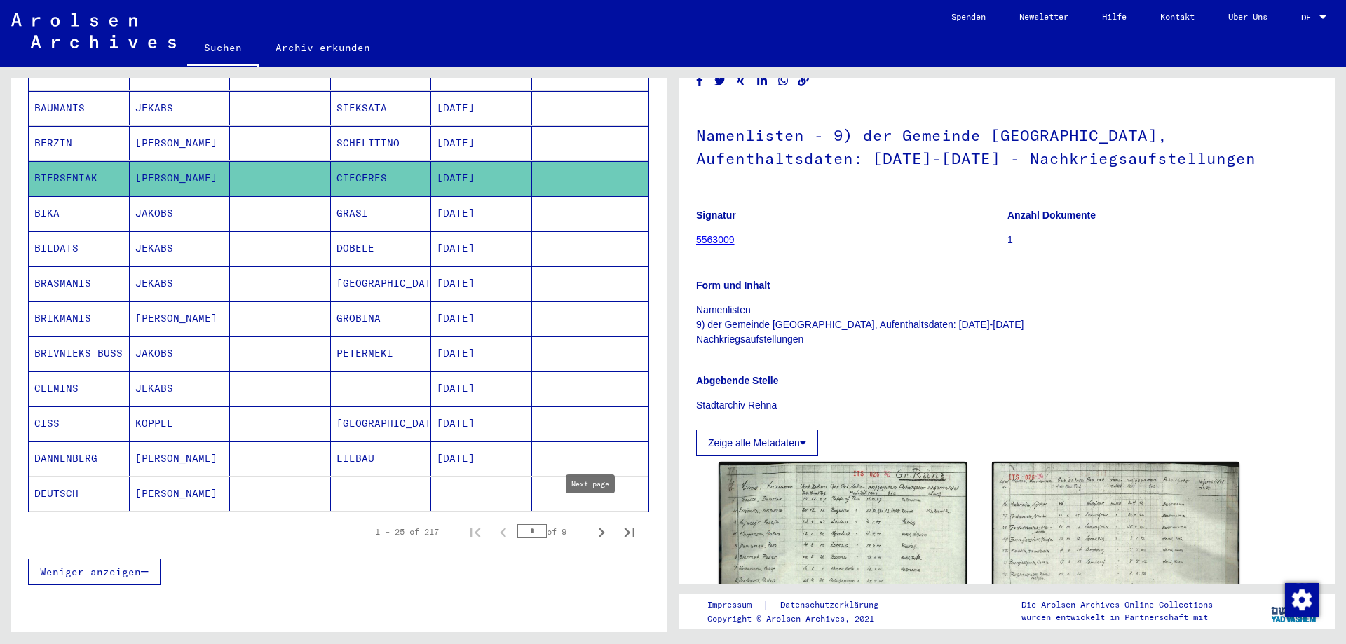
click at [593, 523] on icon "Next page" at bounding box center [602, 533] width 20 height 20
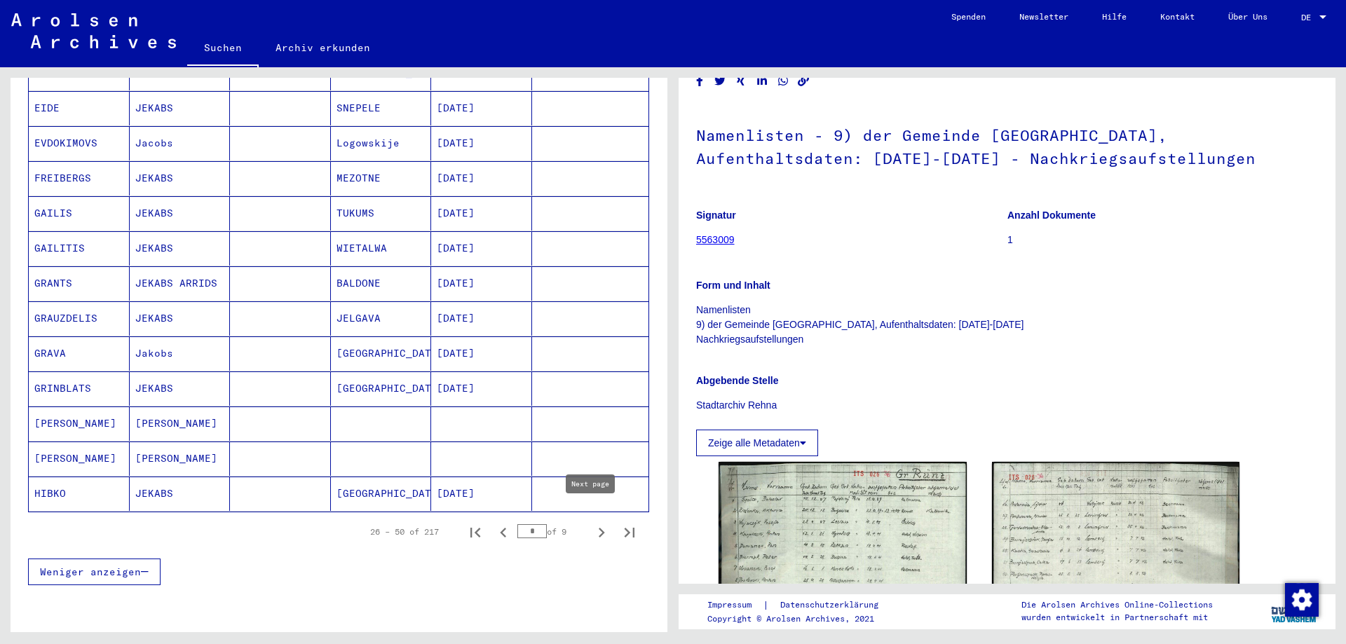
click at [592, 523] on icon "Next page" at bounding box center [602, 533] width 20 height 20
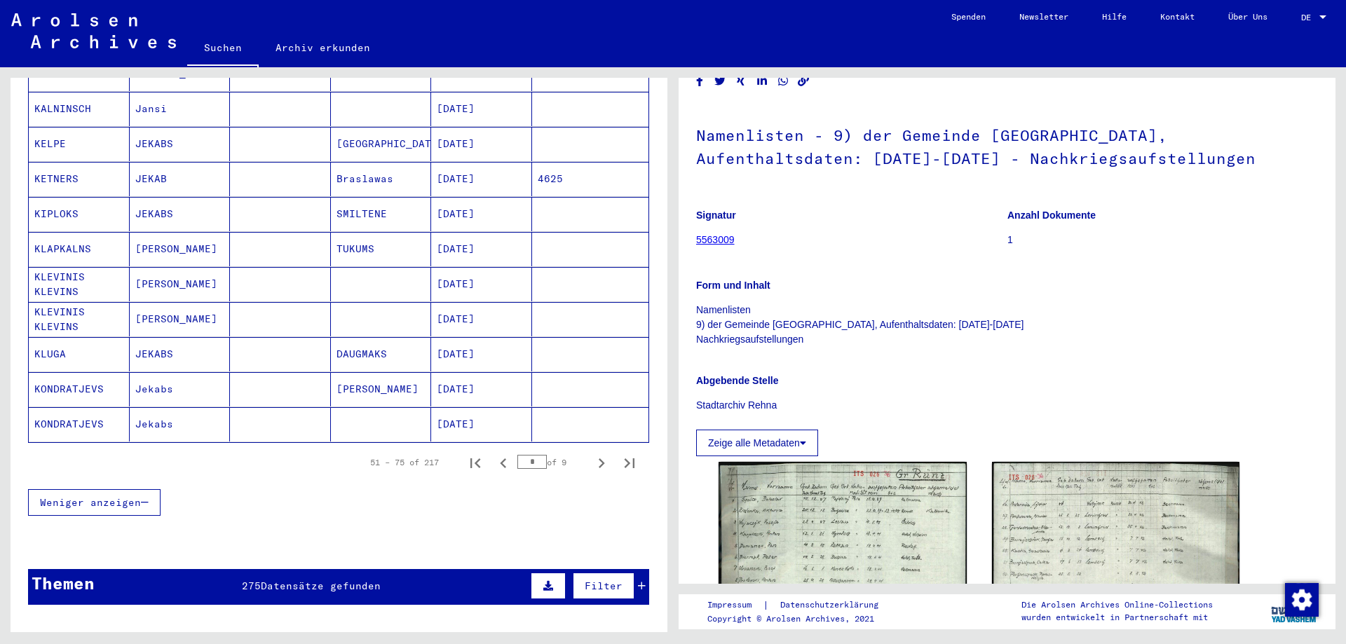
scroll to position [771, 0]
click at [595, 453] on icon "Next page" at bounding box center [602, 463] width 20 height 20
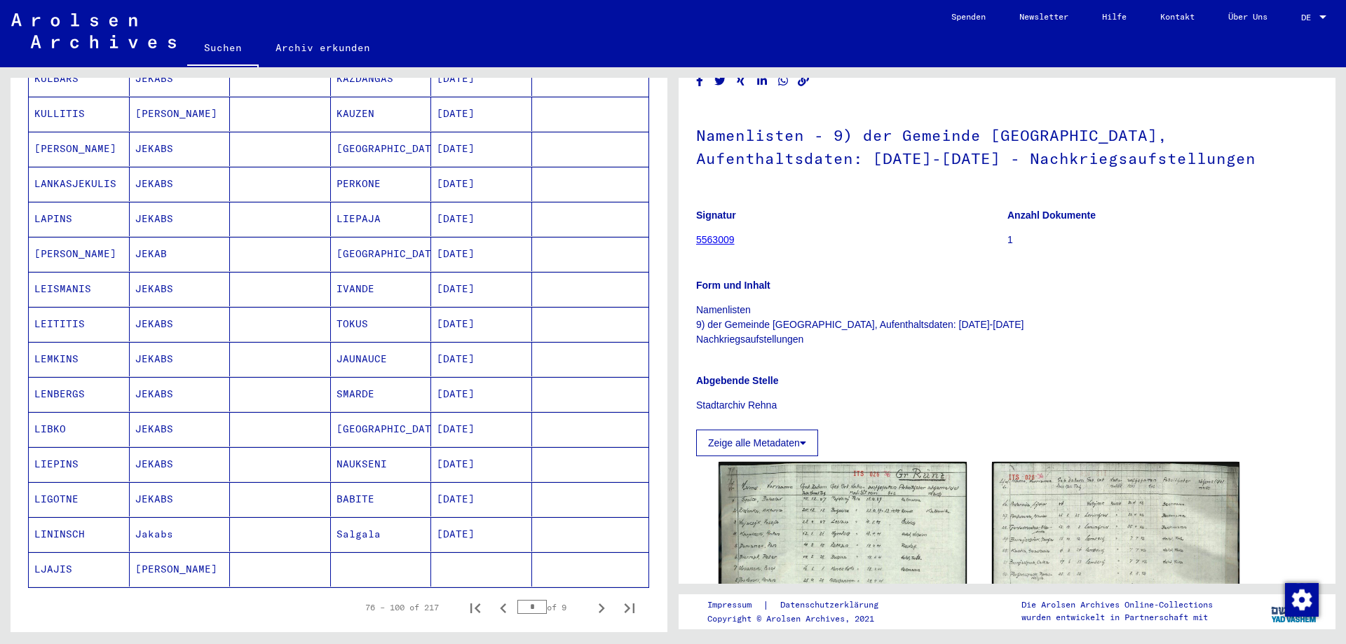
scroll to position [701, 0]
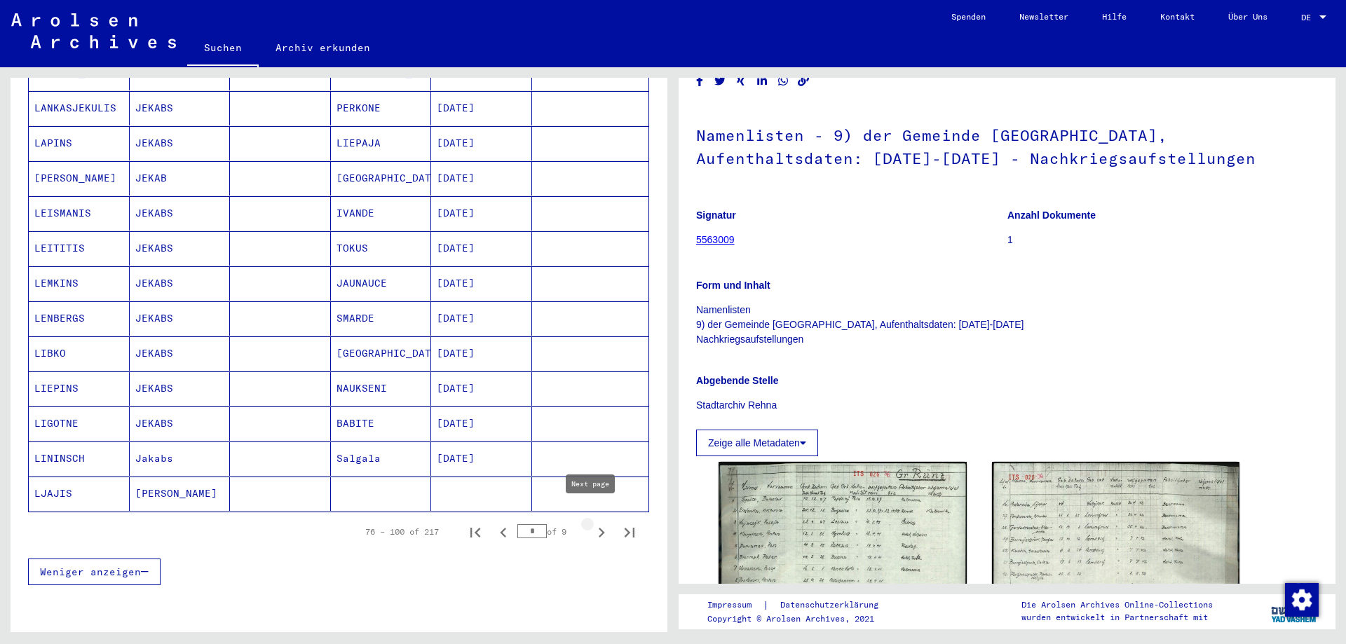
click at [592, 525] on icon "Next page" at bounding box center [602, 533] width 20 height 20
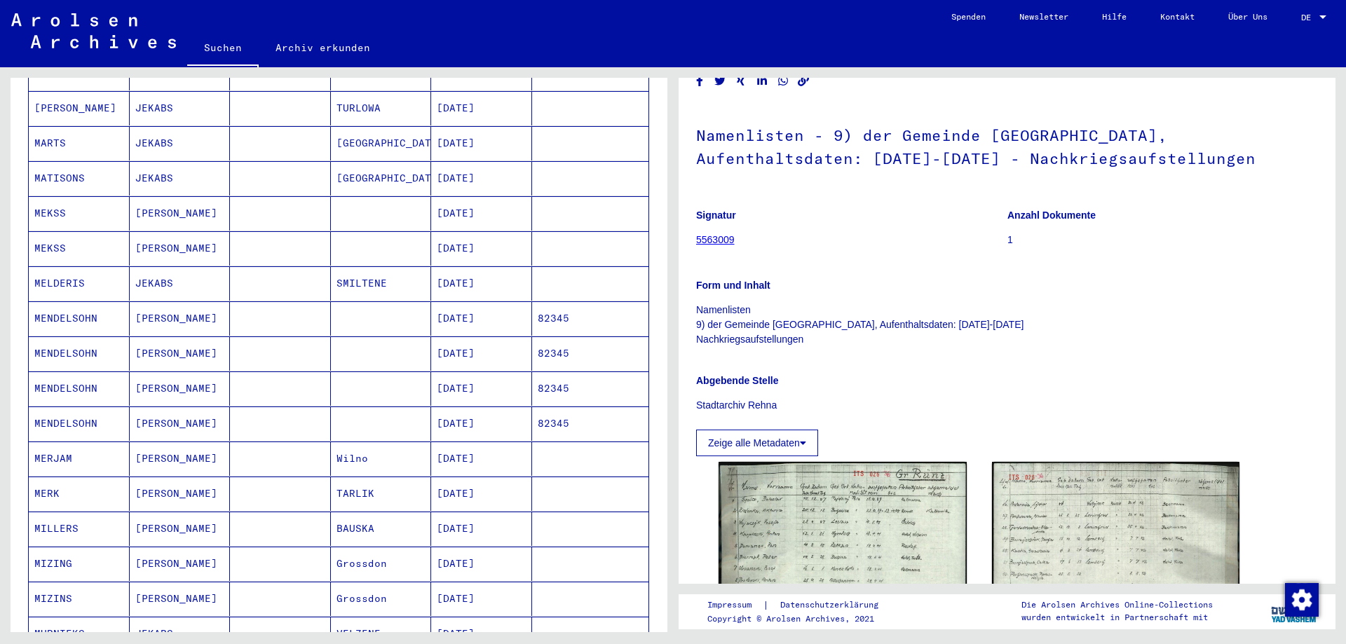
scroll to position [631, 0]
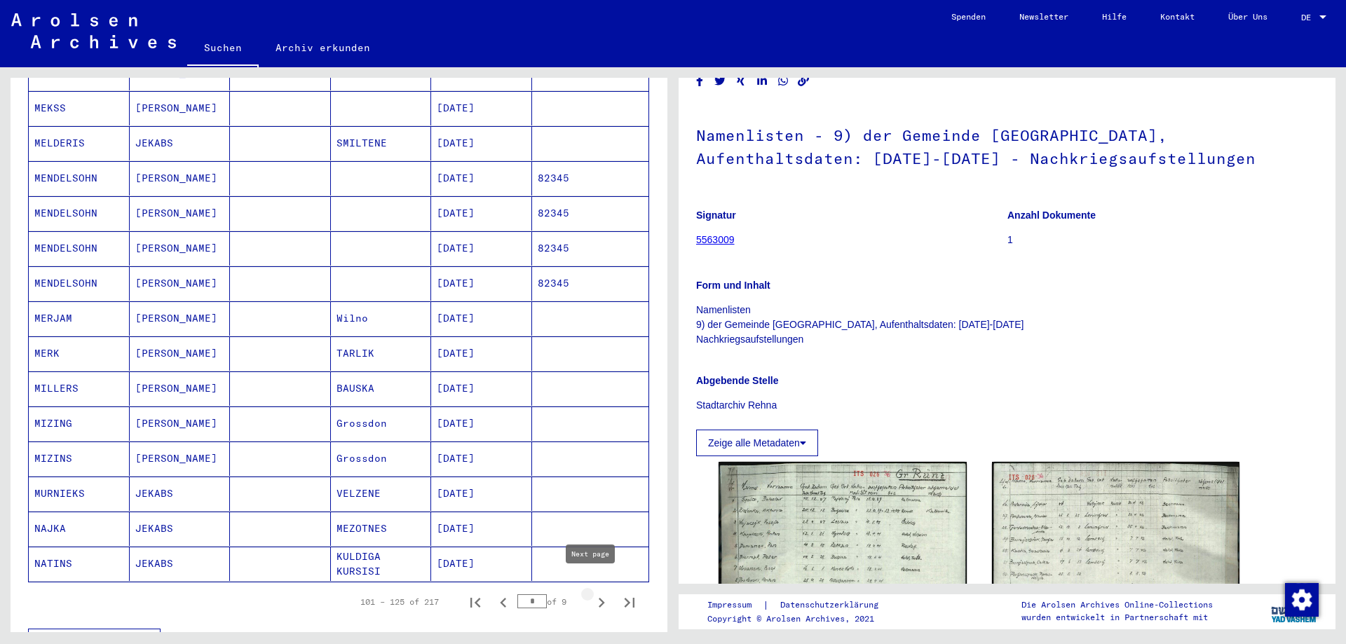
click at [592, 593] on icon "Next page" at bounding box center [602, 603] width 20 height 20
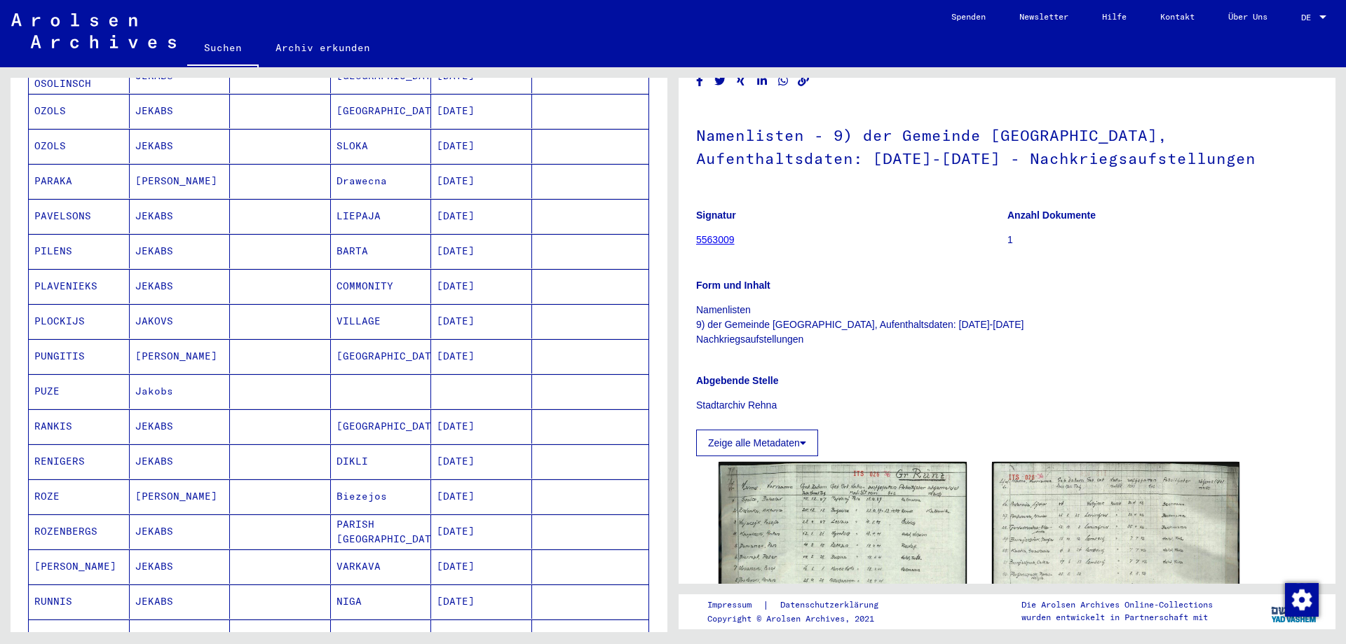
scroll to position [701, 0]
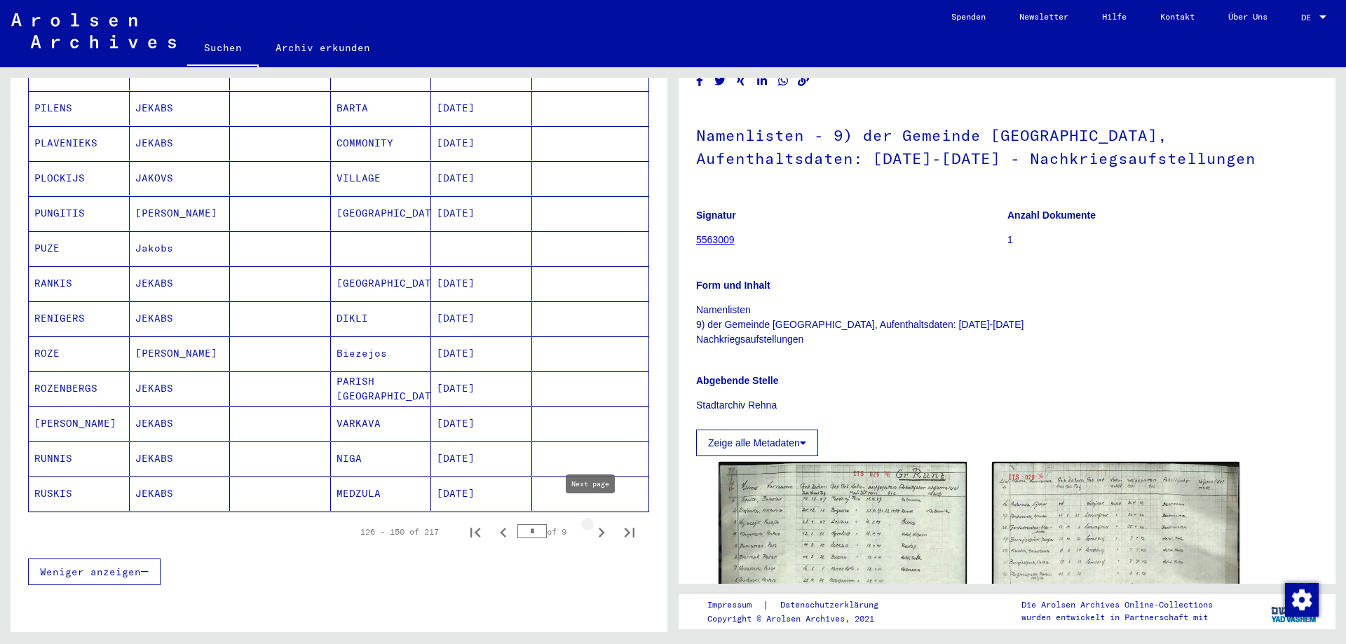
click at [592, 523] on icon "Next page" at bounding box center [602, 533] width 20 height 20
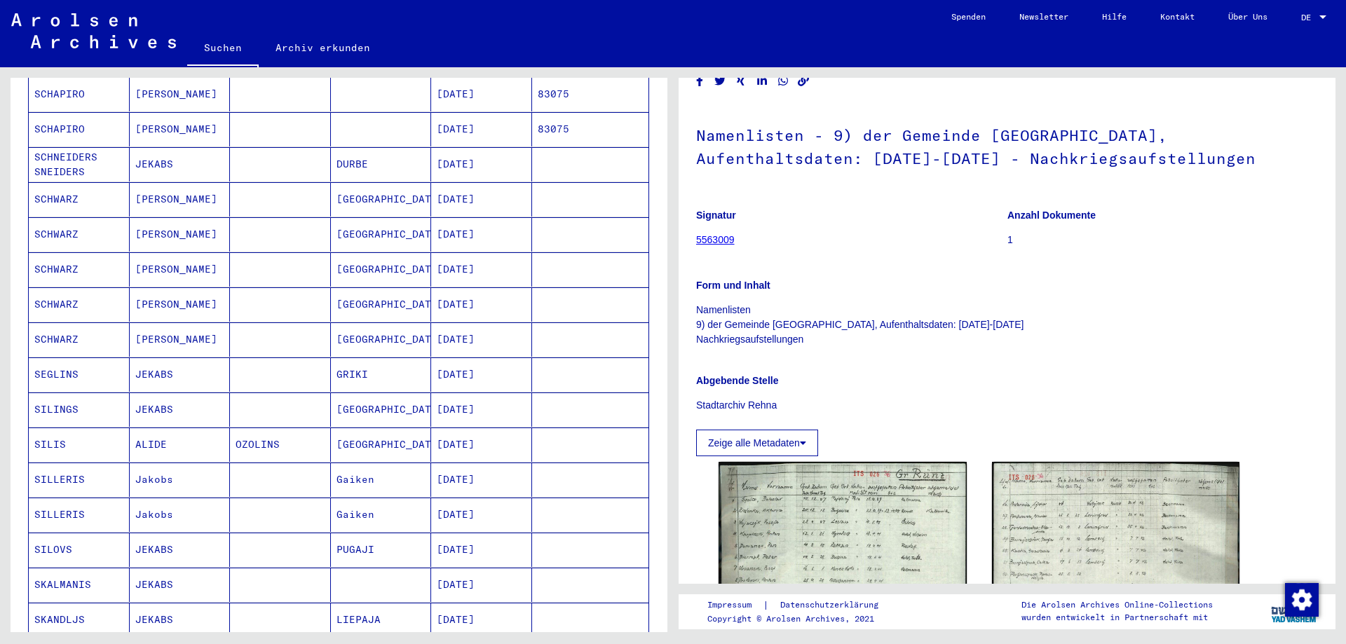
scroll to position [351, 0]
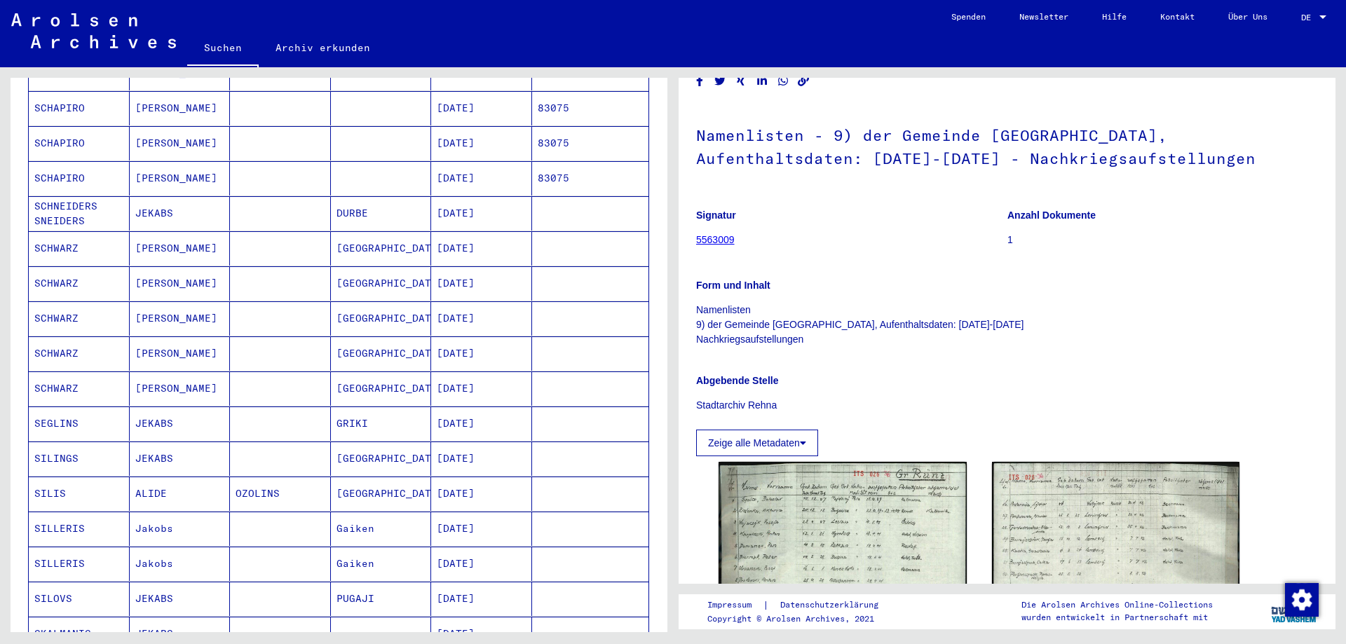
click at [166, 267] on mat-cell "[PERSON_NAME]" at bounding box center [180, 283] width 101 height 34
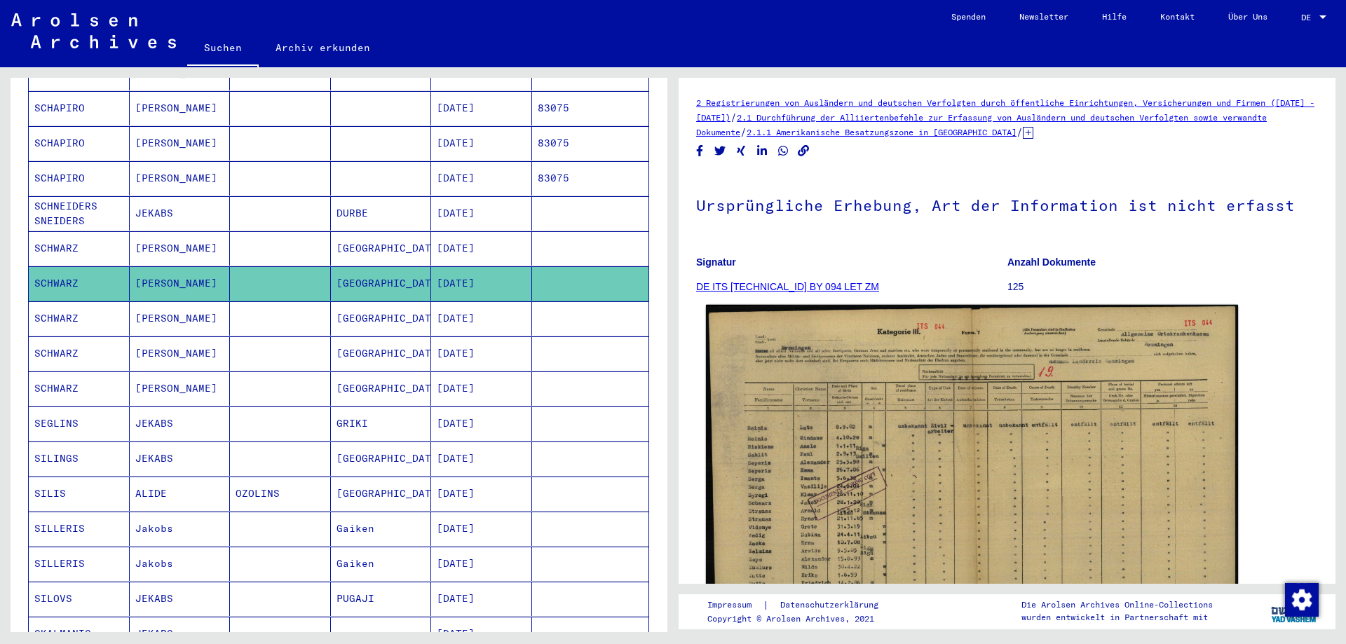
click at [919, 450] on img at bounding box center [972, 494] width 532 height 378
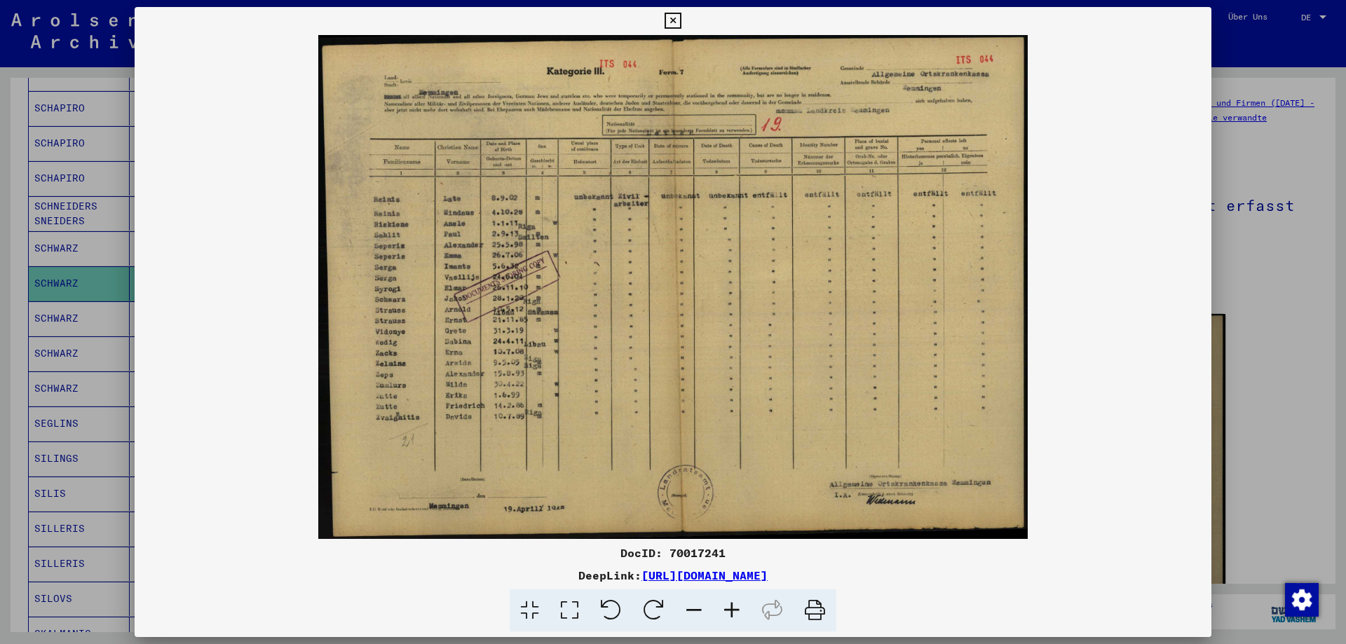
click at [727, 609] on icon at bounding box center [732, 611] width 38 height 43
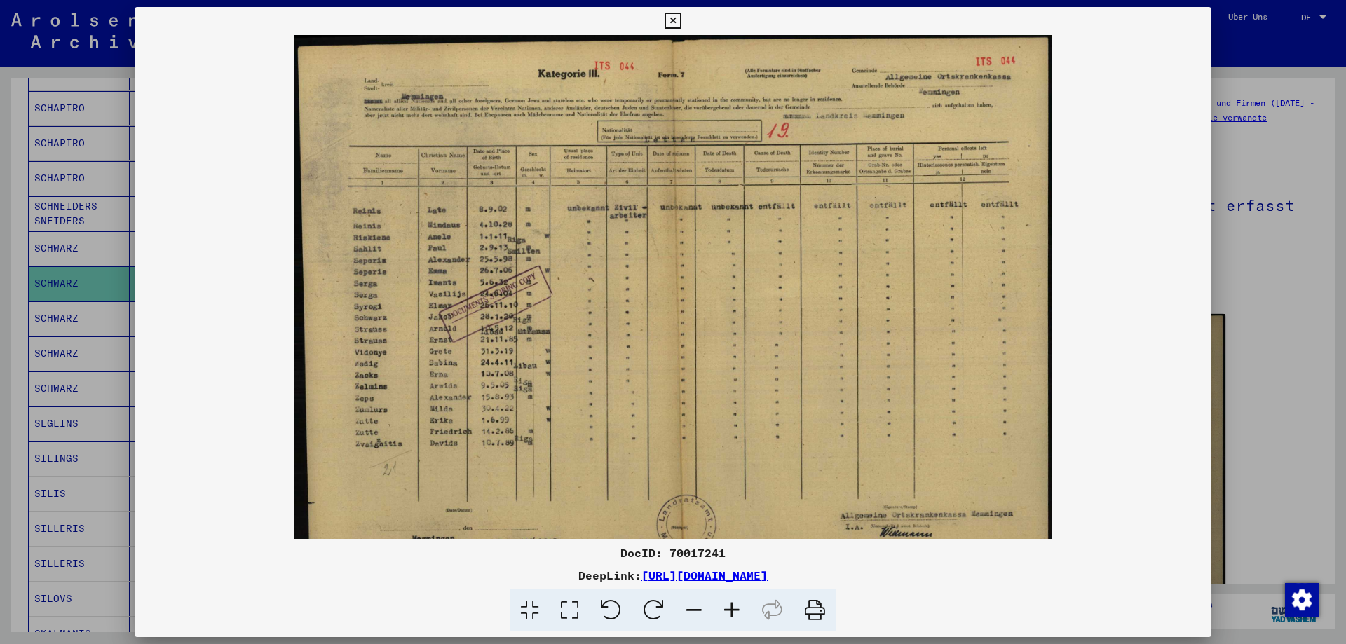
click at [728, 611] on icon at bounding box center [732, 611] width 38 height 43
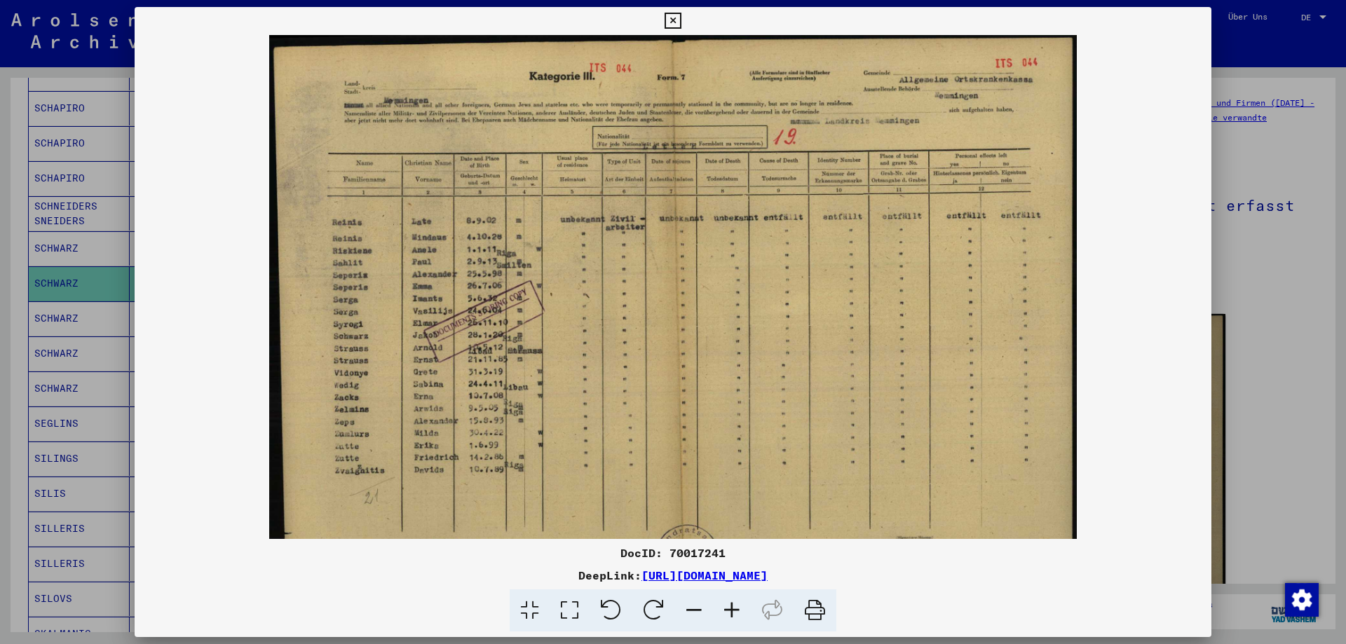
click at [728, 611] on icon at bounding box center [732, 611] width 38 height 43
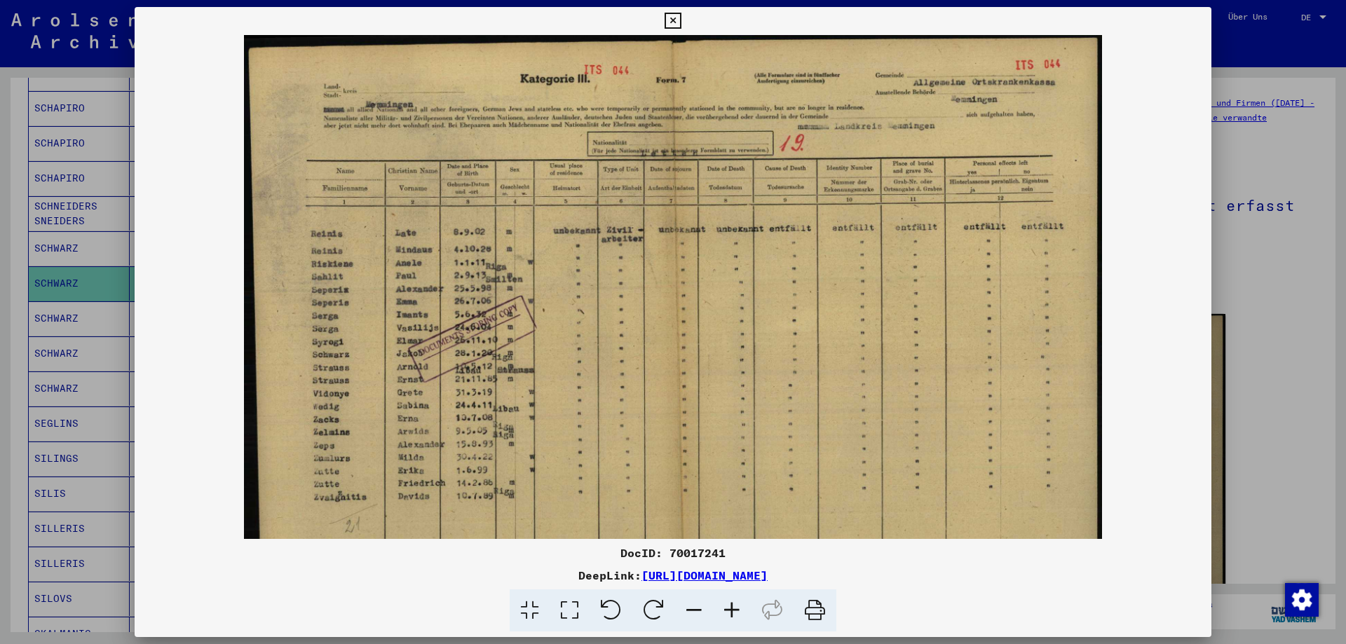
click at [728, 611] on icon at bounding box center [732, 611] width 38 height 43
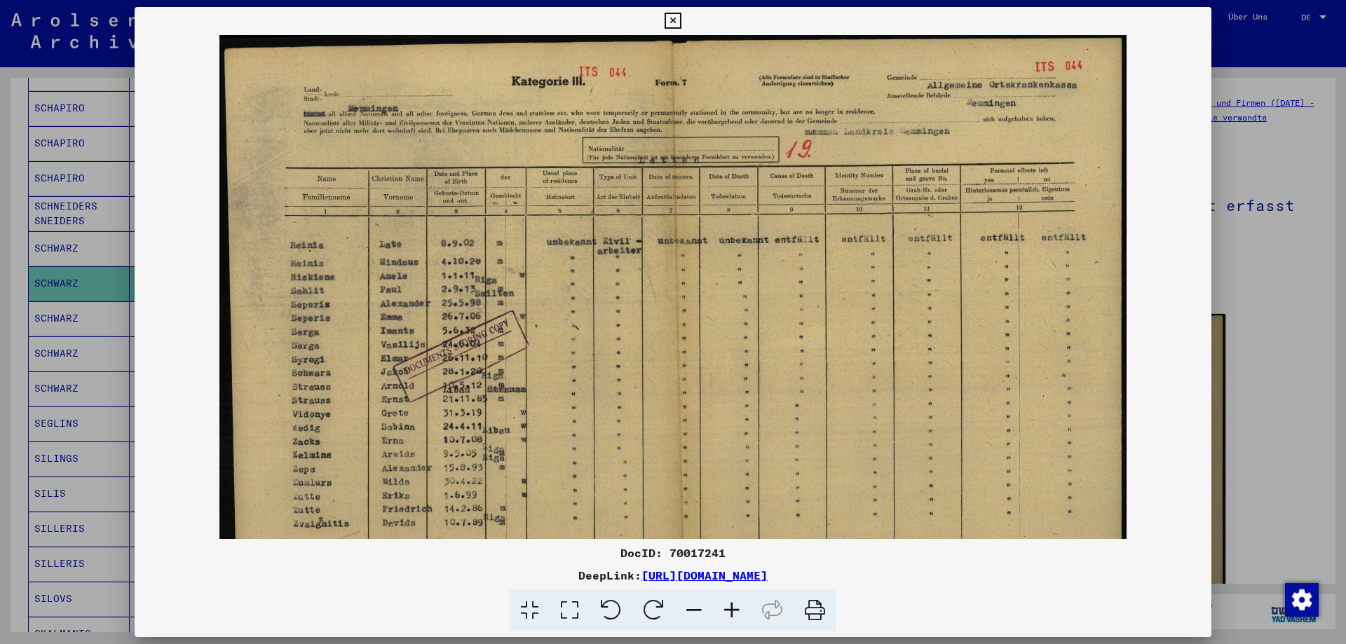
click at [728, 611] on icon at bounding box center [732, 611] width 38 height 43
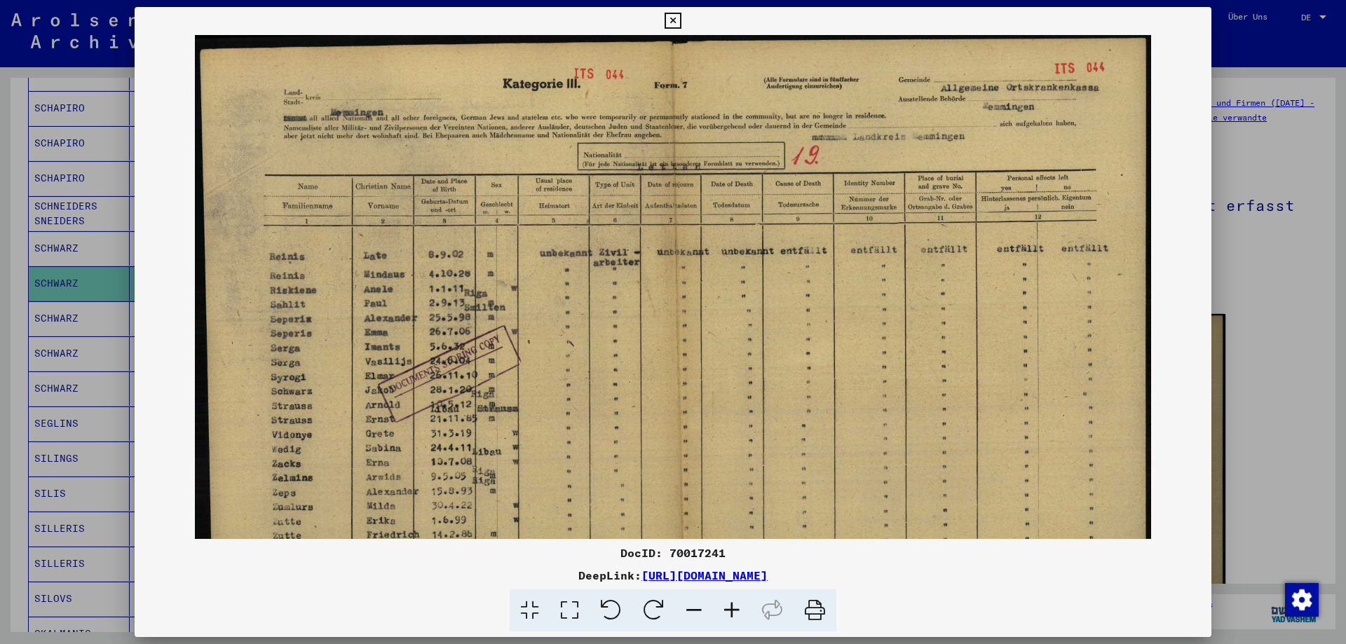
click at [728, 611] on icon at bounding box center [732, 611] width 38 height 43
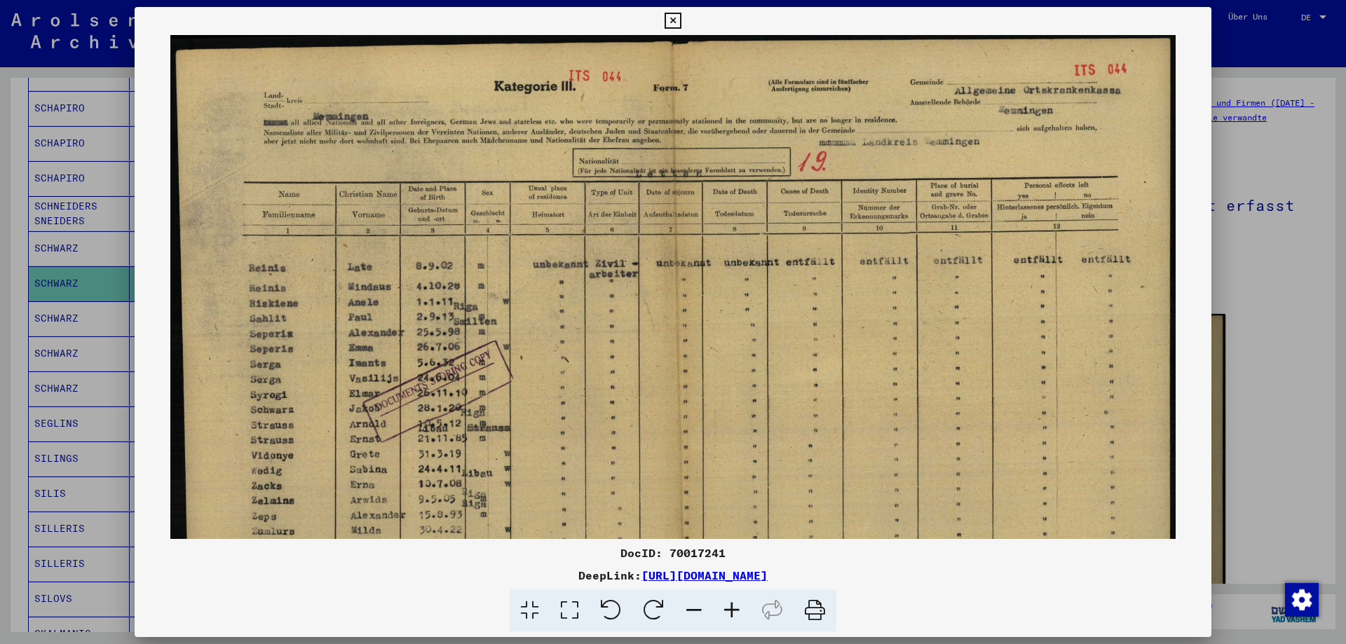
click at [728, 611] on icon at bounding box center [732, 611] width 38 height 43
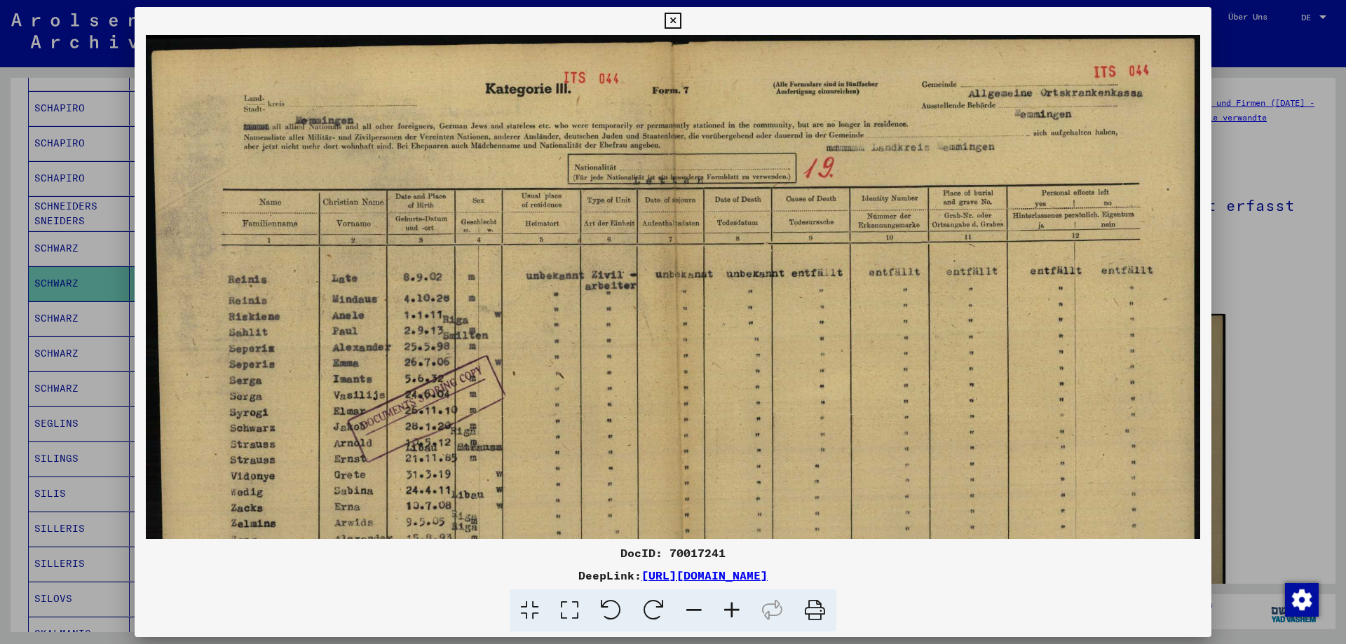
click at [728, 611] on icon at bounding box center [732, 611] width 38 height 43
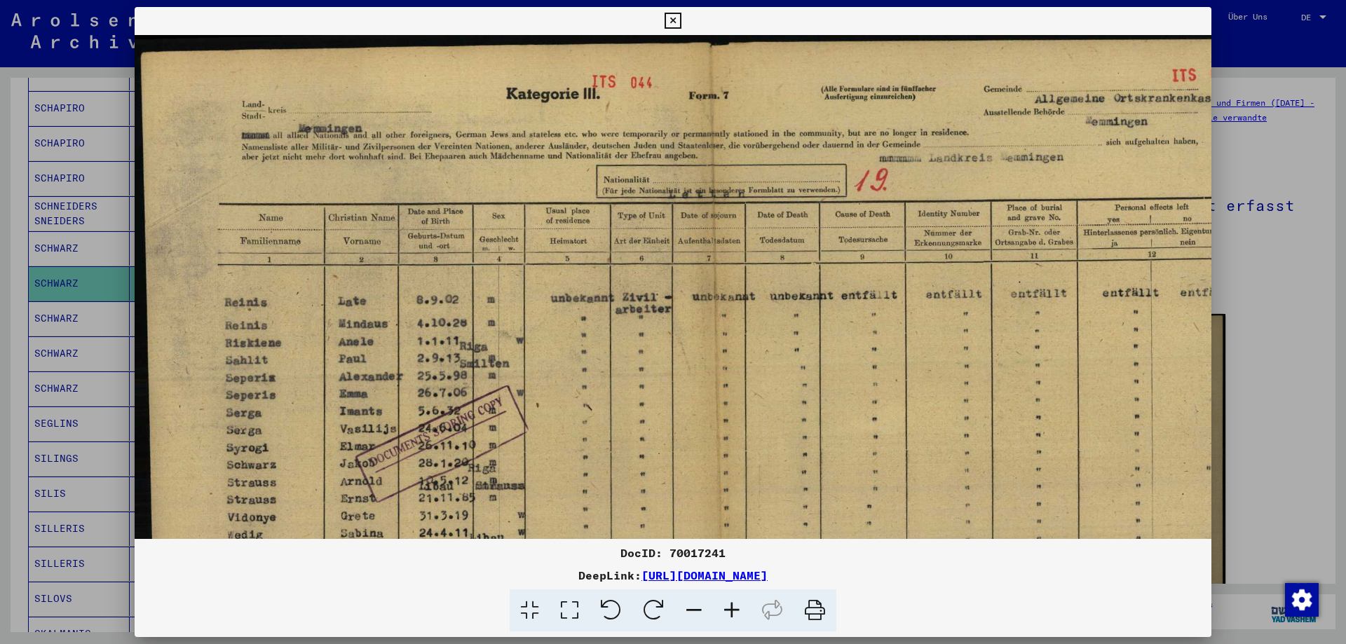
click at [728, 611] on icon at bounding box center [732, 611] width 38 height 43
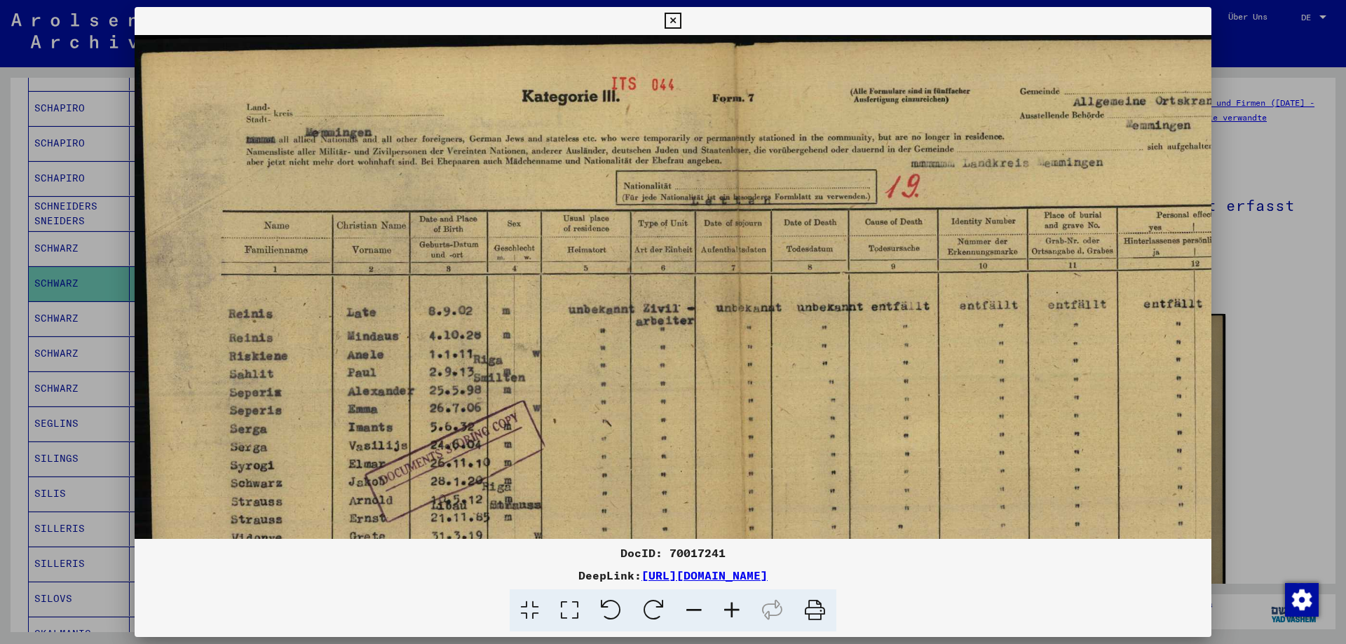
click at [728, 611] on icon at bounding box center [732, 611] width 38 height 43
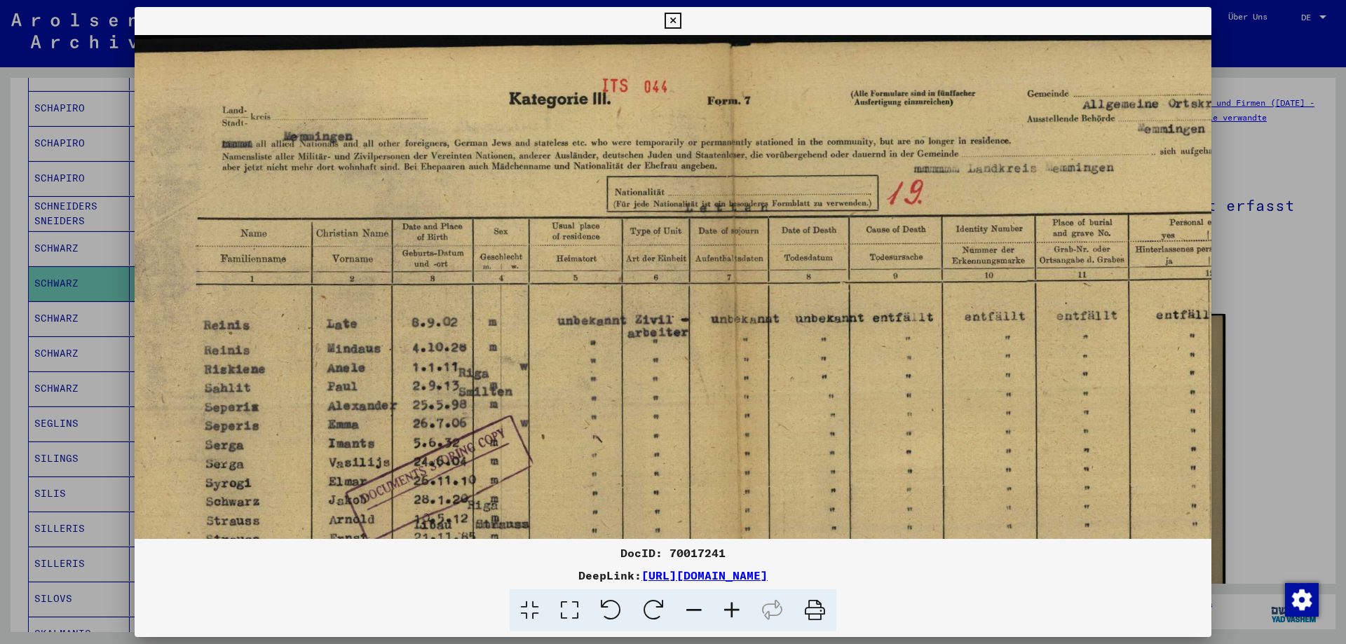
scroll to position [4, 36]
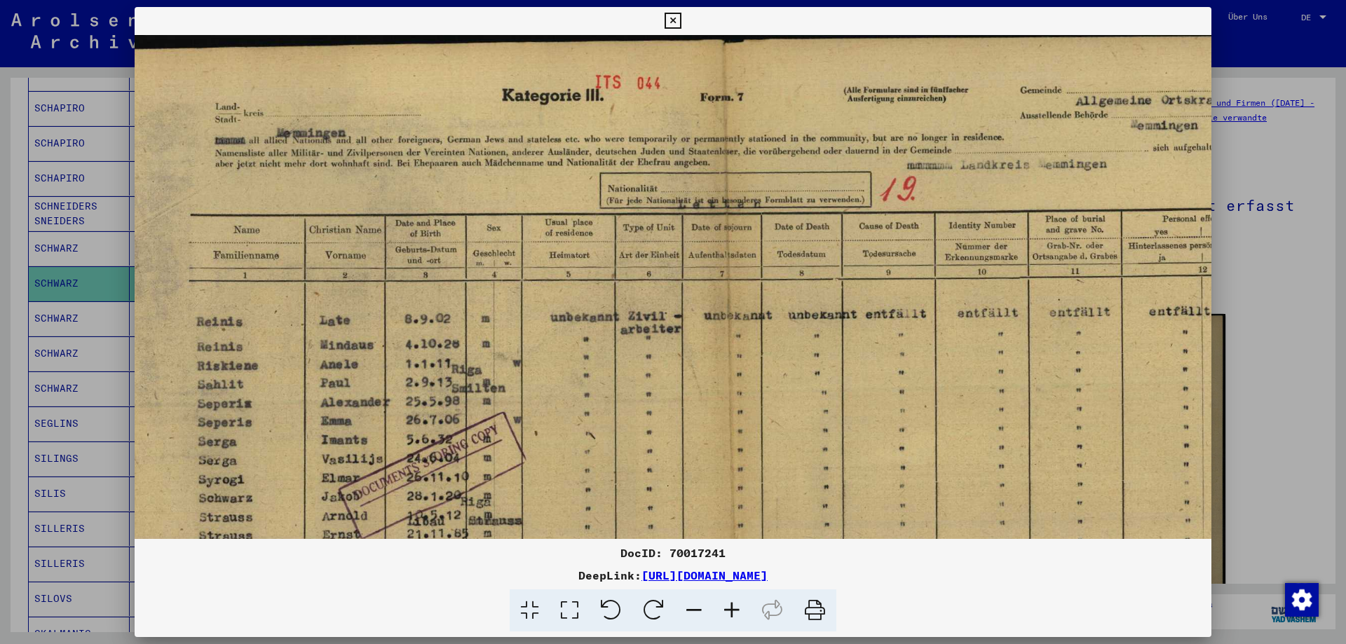
drag, startPoint x: 691, startPoint y: 292, endPoint x: 656, endPoint y: 299, distance: 36.6
click at [656, 299] on img at bounding box center [725, 477] width 1253 height 890
click at [1250, 73] on div at bounding box center [673, 322] width 1346 height 644
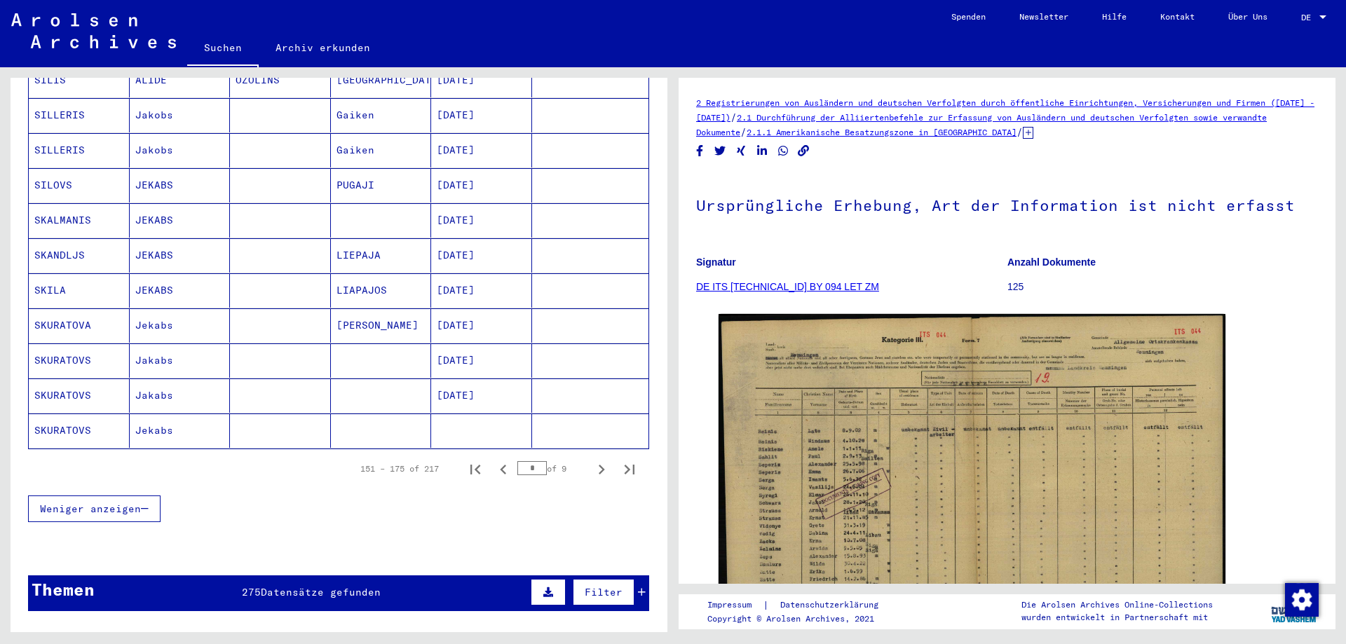
scroll to position [842, 0]
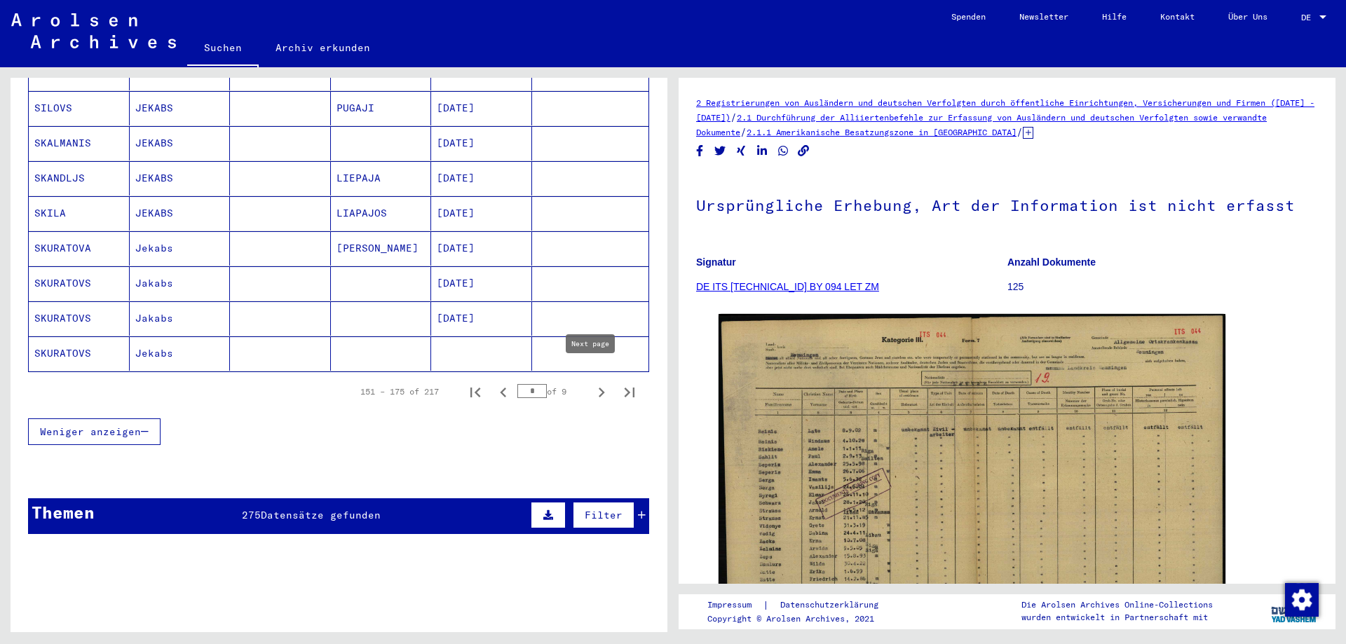
click at [599, 388] on icon "Next page" at bounding box center [602, 393] width 6 height 10
type input "*"
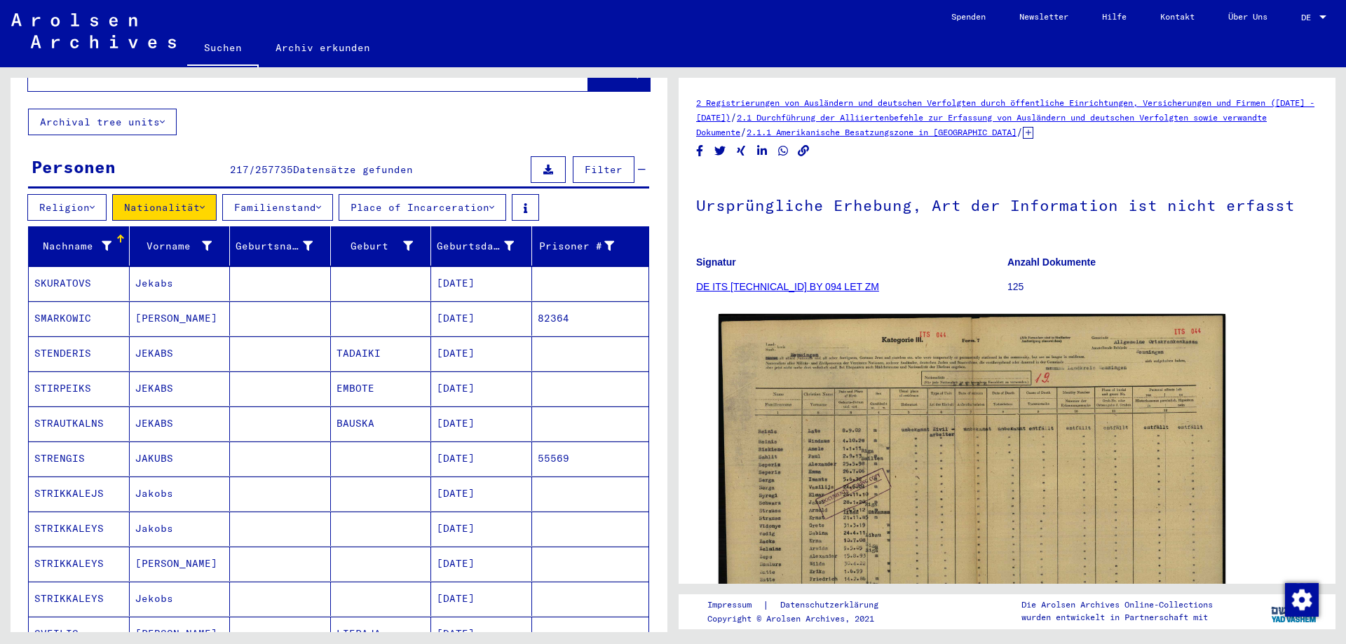
scroll to position [0, 0]
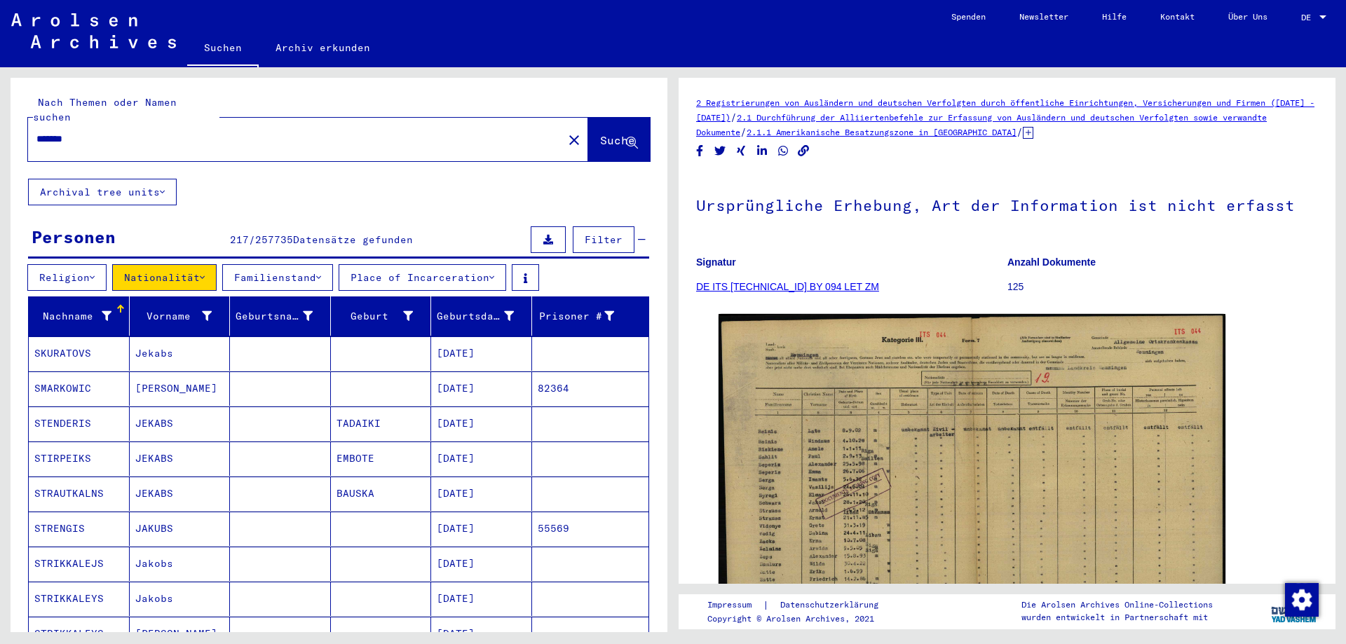
click at [154, 132] on input "******" at bounding box center [295, 139] width 518 height 15
type input "**********"
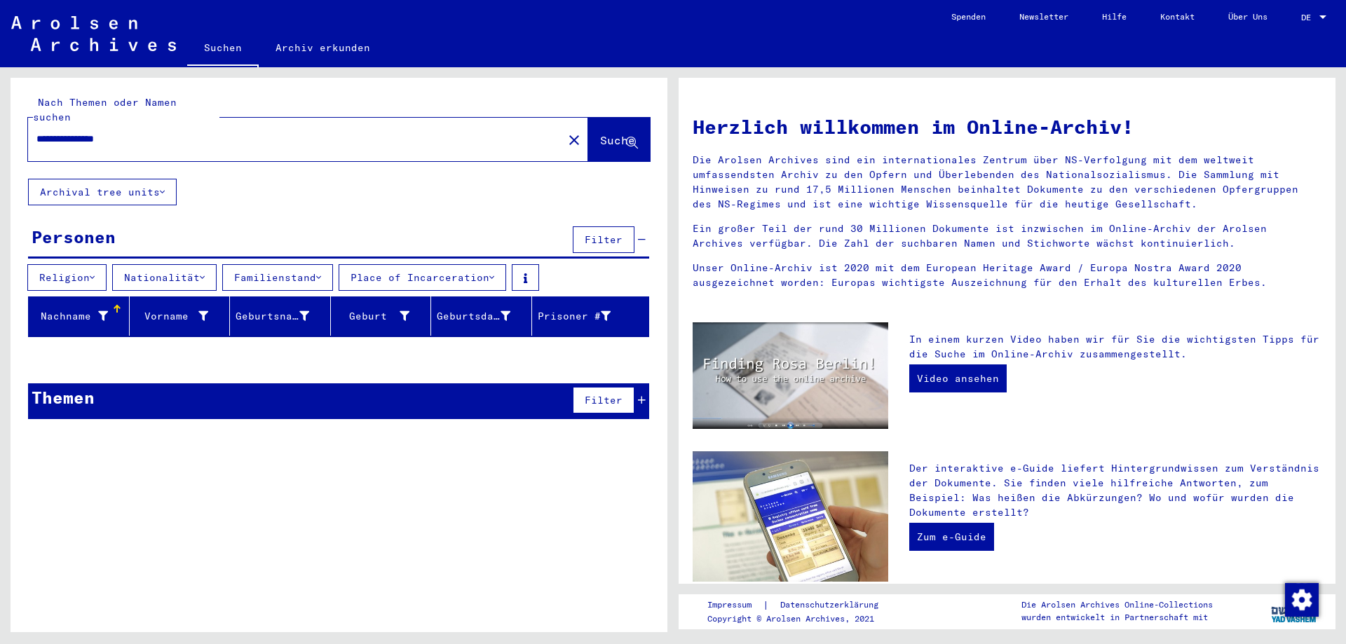
click at [328, 198] on div "**********" at bounding box center [339, 254] width 657 height 353
click at [385, 132] on input "**********" at bounding box center [291, 139] width 510 height 15
click at [566, 132] on mat-icon "close" at bounding box center [574, 140] width 17 height 17
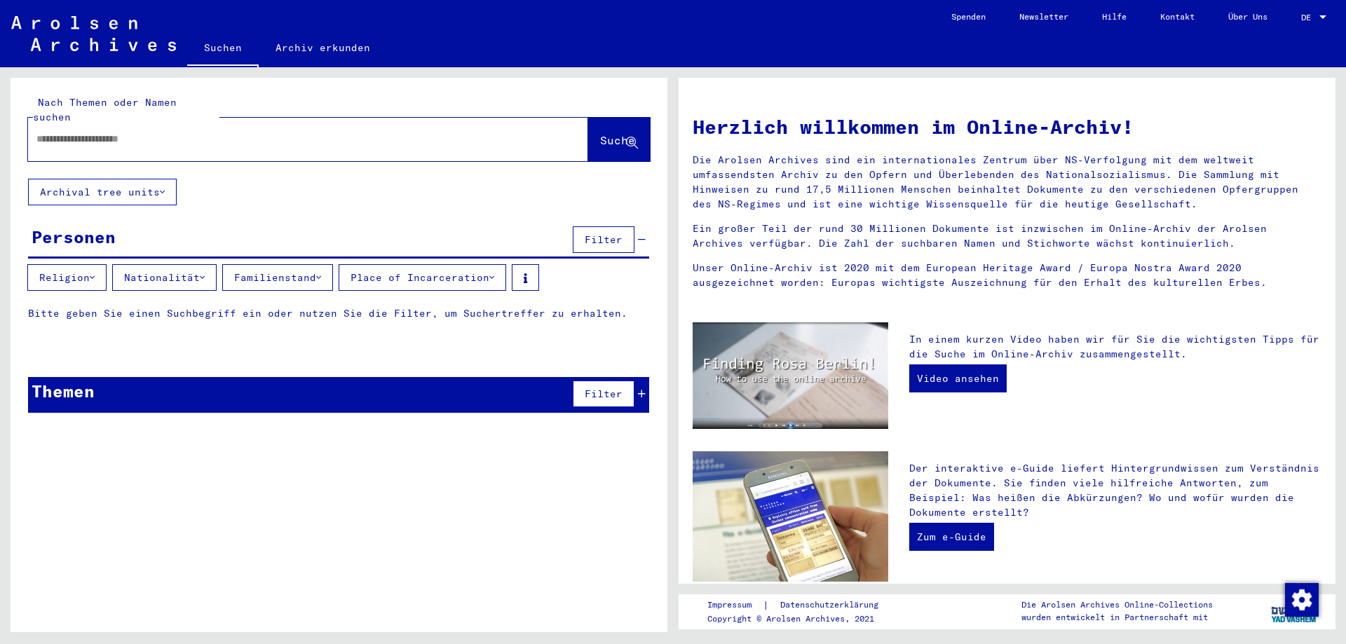
click at [554, 119] on div at bounding box center [308, 139] width 560 height 43
click at [104, 142] on div at bounding box center [308, 139] width 560 height 43
click at [107, 132] on input "text" at bounding box center [291, 139] width 510 height 15
click at [588, 123] on button "Suche" at bounding box center [619, 139] width 62 height 43
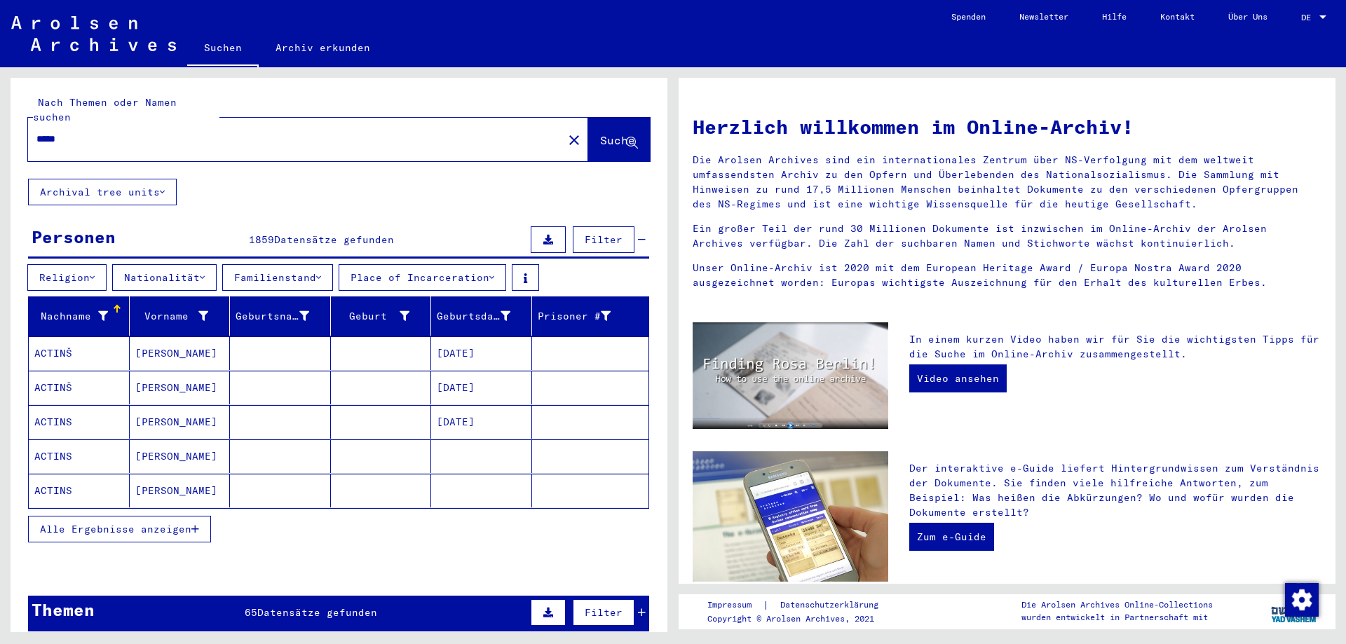
click at [131, 132] on input "*****" at bounding box center [291, 139] width 510 height 15
type input "**********"
click at [186, 516] on button "Alle Ergebnisse anzeigen" at bounding box center [119, 529] width 183 height 27
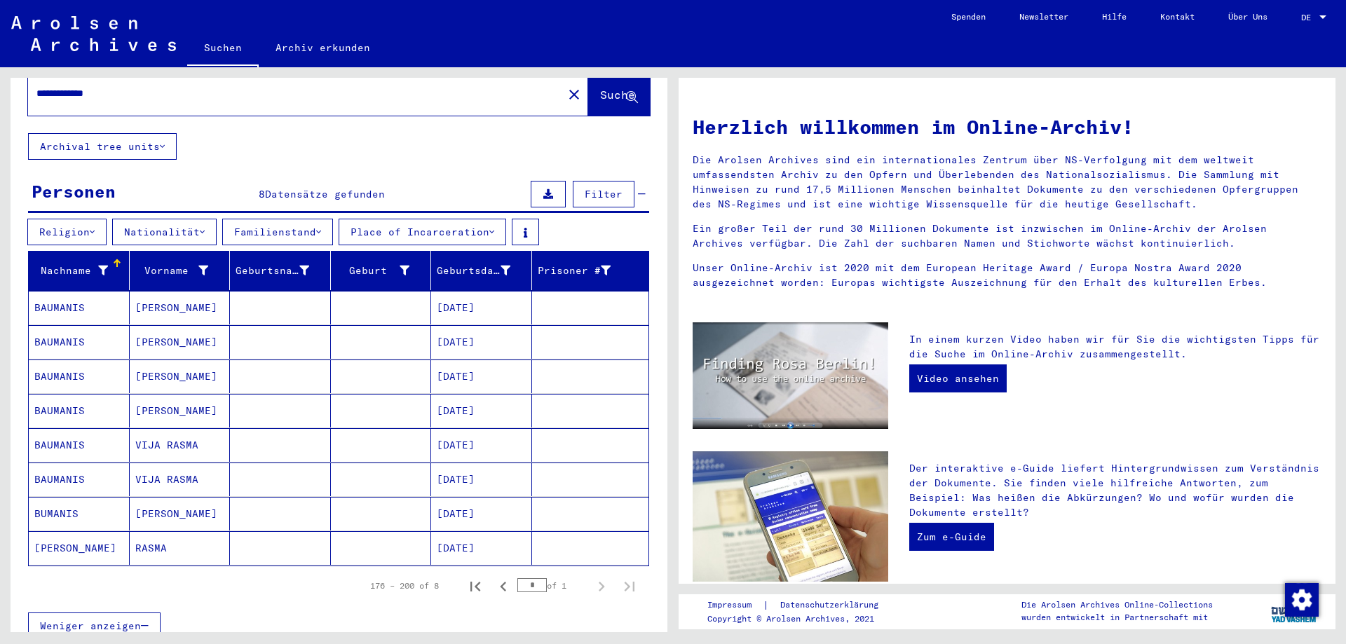
scroll to position [140, 0]
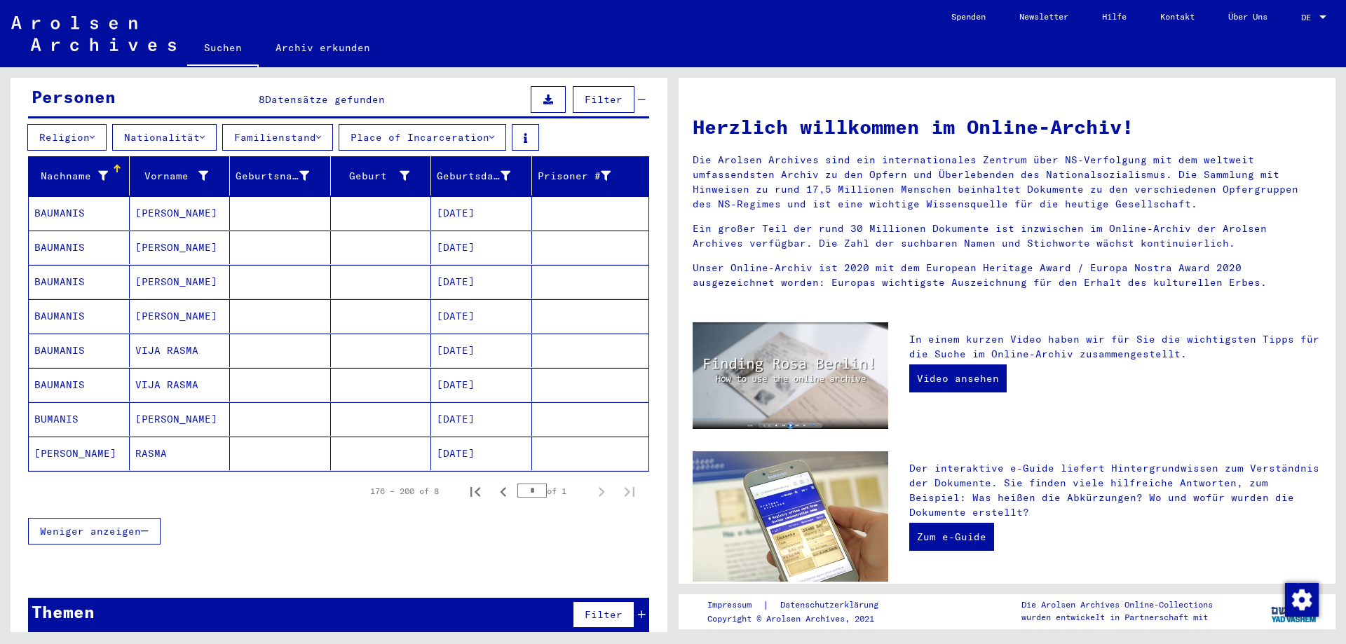
click at [160, 403] on mat-cell "[PERSON_NAME]" at bounding box center [180, 420] width 101 height 34
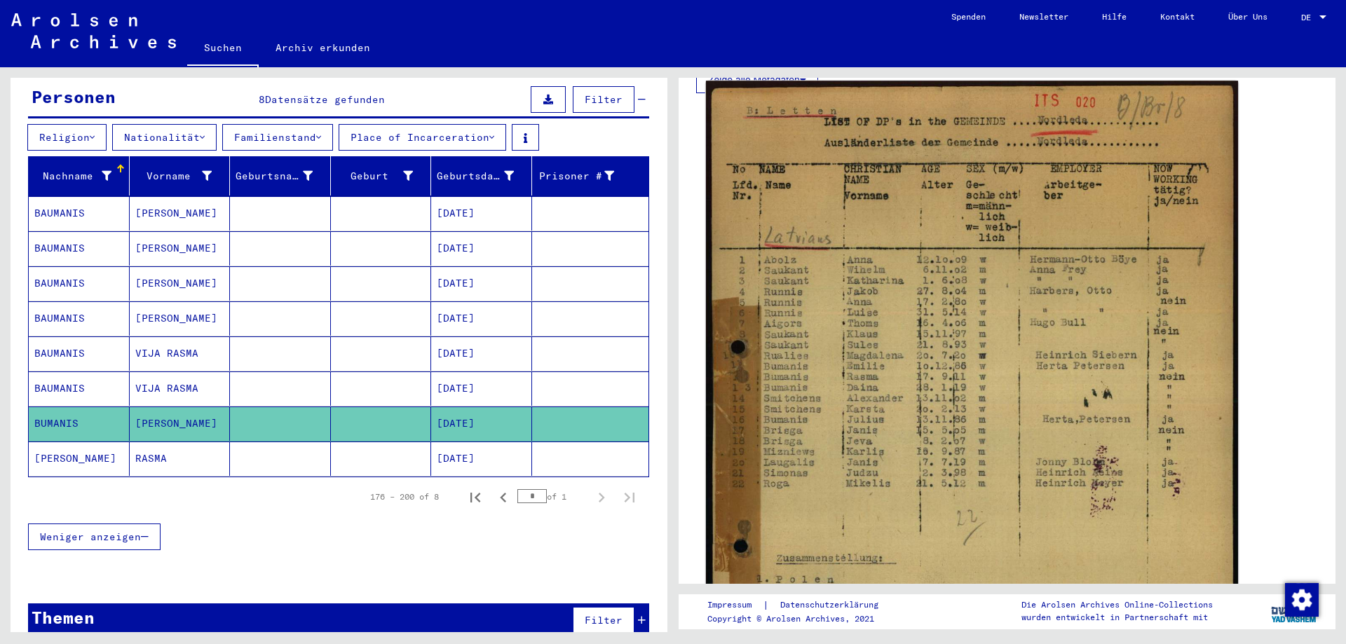
scroll to position [281, 0]
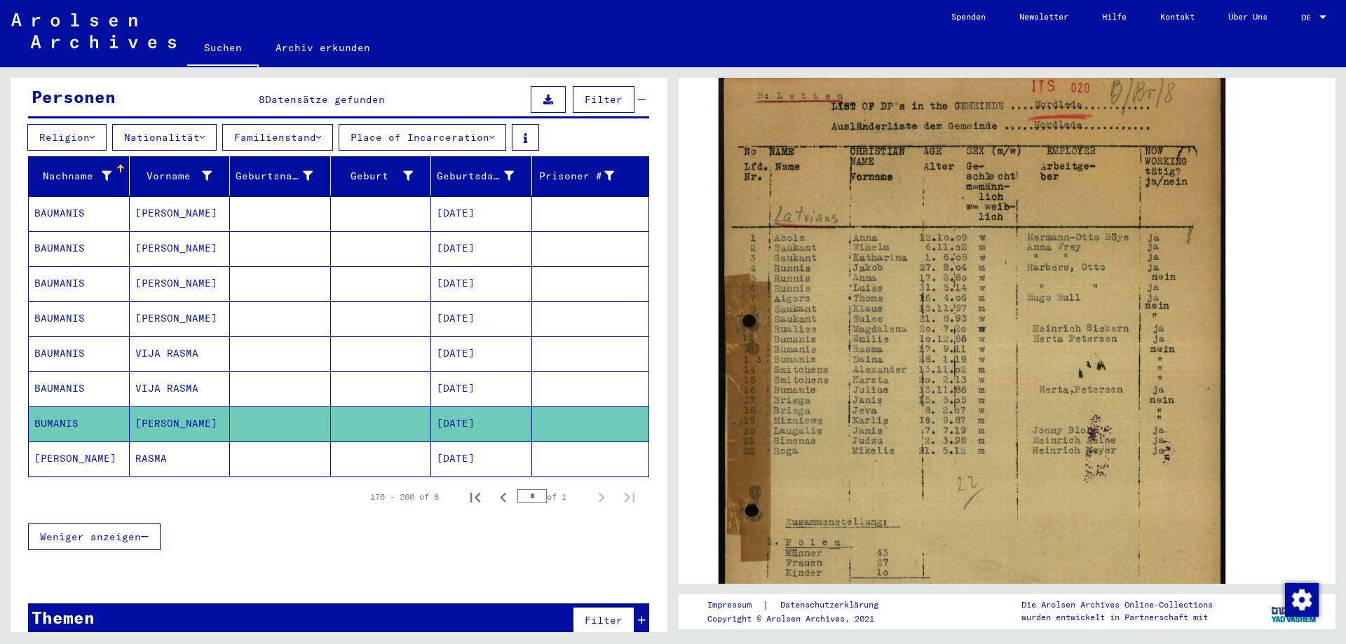
click at [167, 442] on mat-cell "RASMA" at bounding box center [180, 459] width 101 height 34
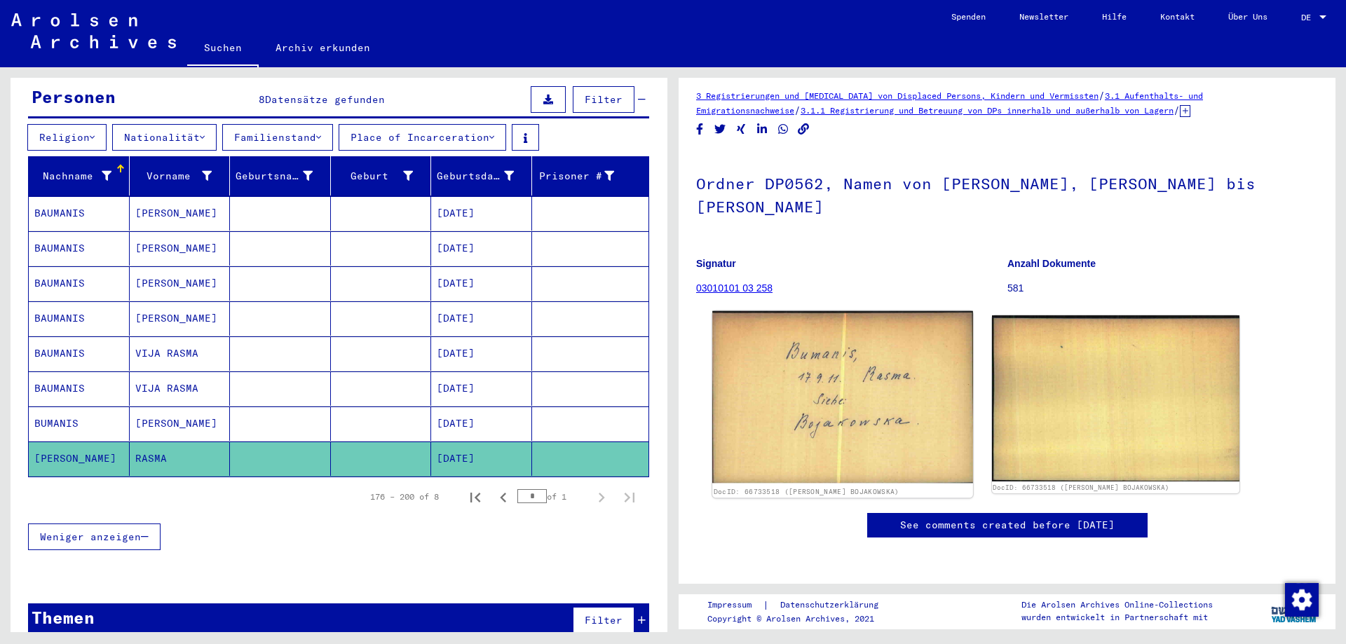
scroll to position [140, 0]
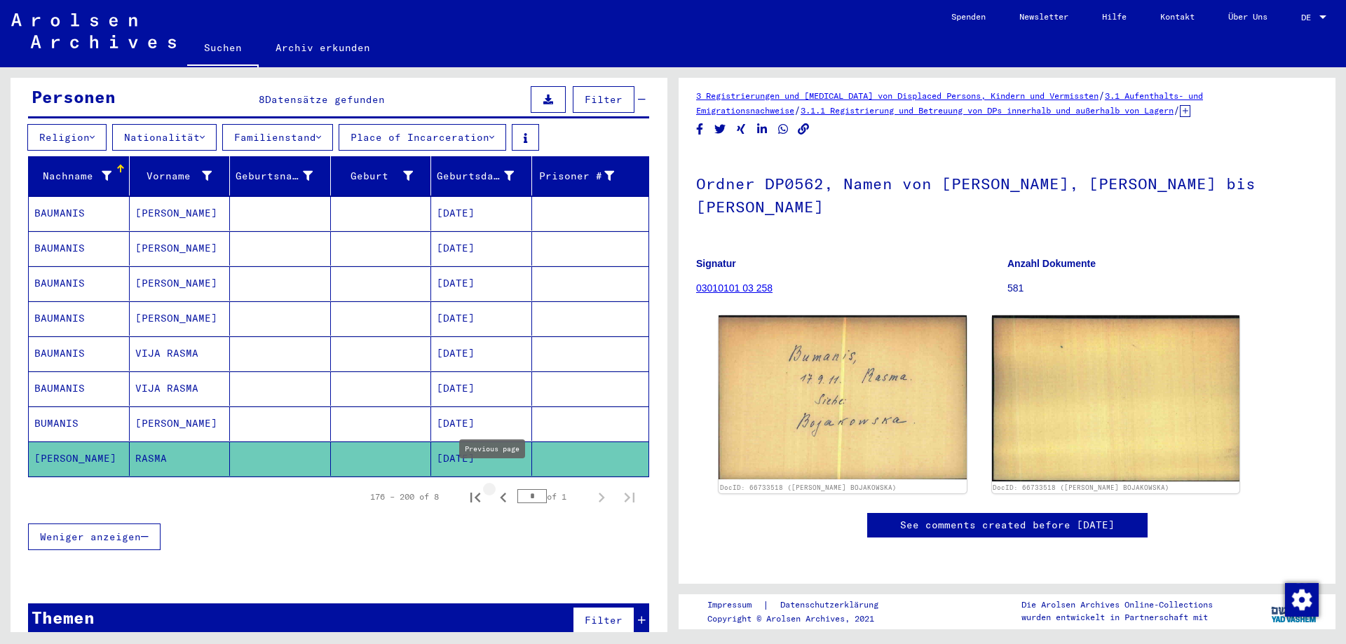
click at [500, 493] on icon "Previous page" at bounding box center [503, 498] width 6 height 10
type input "*"
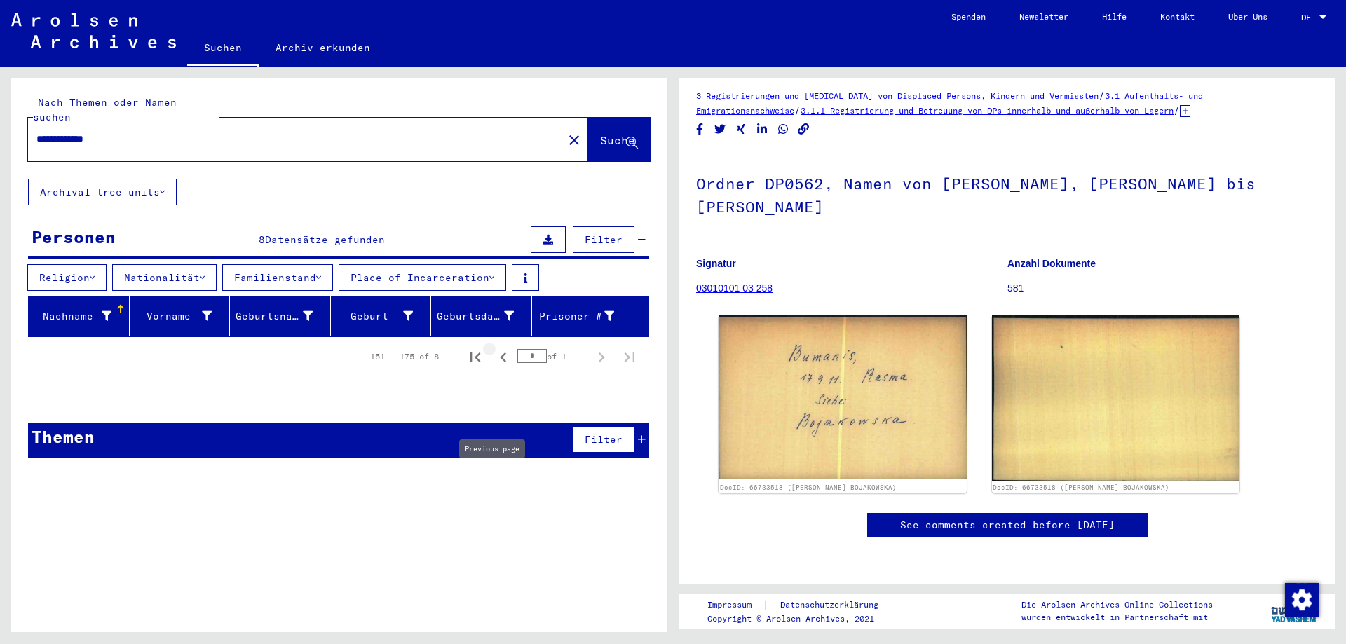
scroll to position [0, 0]
drag, startPoint x: 54, startPoint y: 123, endPoint x: 76, endPoint y: 128, distance: 22.3
click at [55, 132] on input "**********" at bounding box center [295, 139] width 518 height 15
click at [254, 123] on div "**********" at bounding box center [291, 139] width 527 height 32
click at [255, 123] on div "**********" at bounding box center [291, 139] width 527 height 32
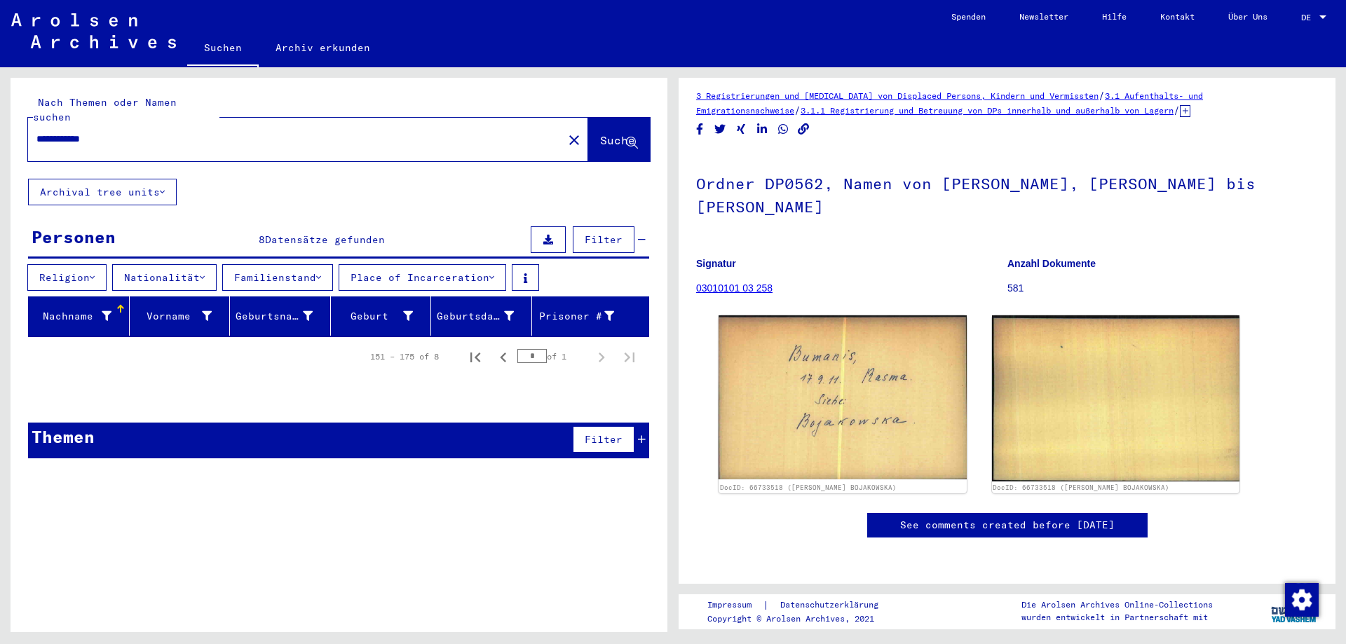
drag, startPoint x: 169, startPoint y: 117, endPoint x: 154, endPoint y: 131, distance: 20.3
click at [164, 132] on input "**********" at bounding box center [295, 139] width 518 height 15
type input "**********"
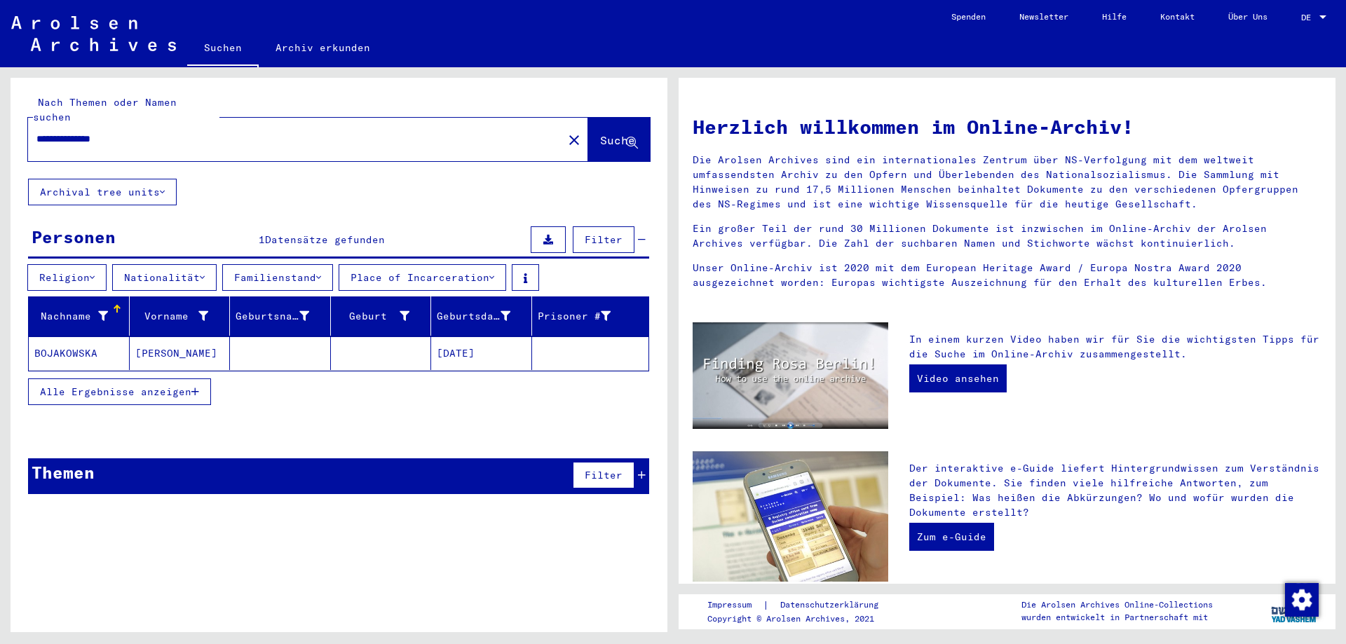
click at [103, 337] on mat-cell "BOJAKOWSKA" at bounding box center [79, 354] width 101 height 34
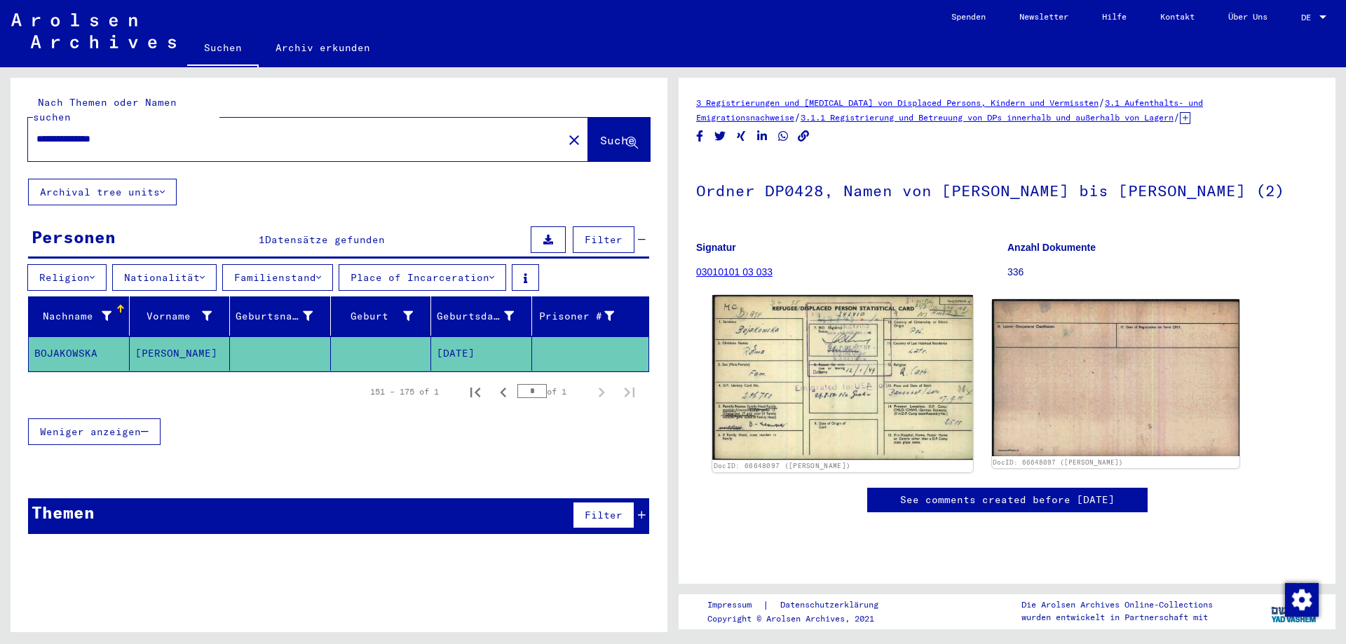
click at [767, 414] on img at bounding box center [843, 377] width 260 height 165
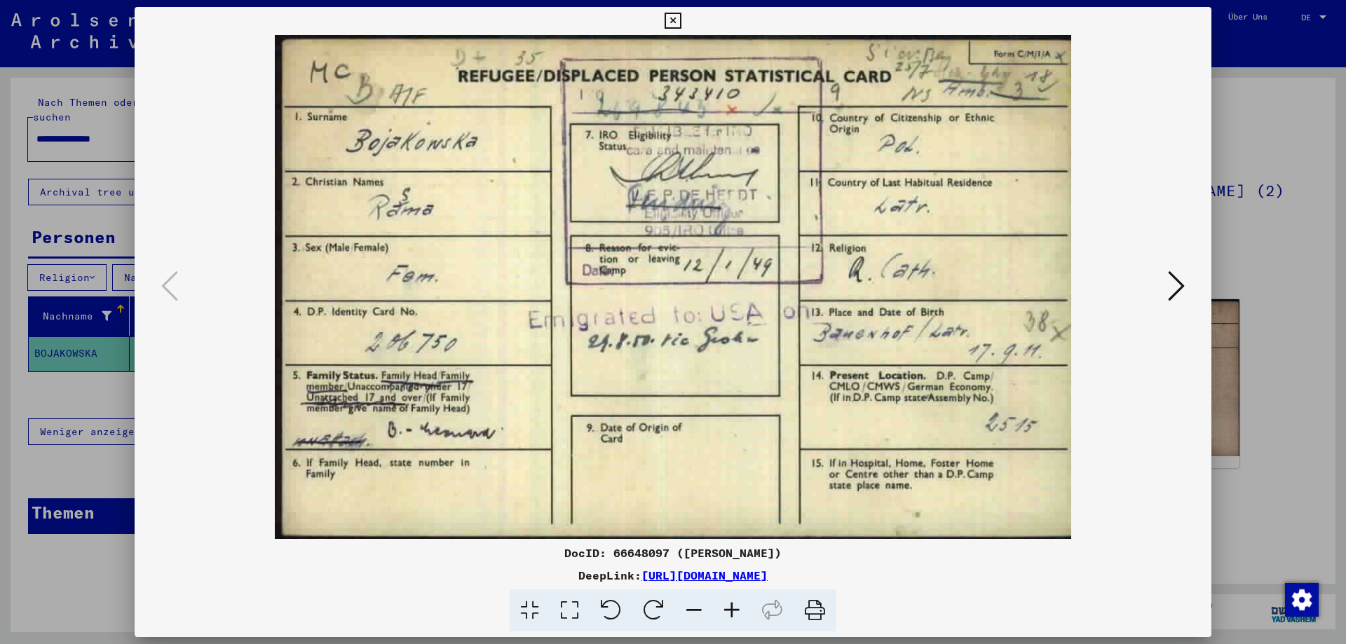
click at [1288, 351] on div at bounding box center [673, 322] width 1346 height 644
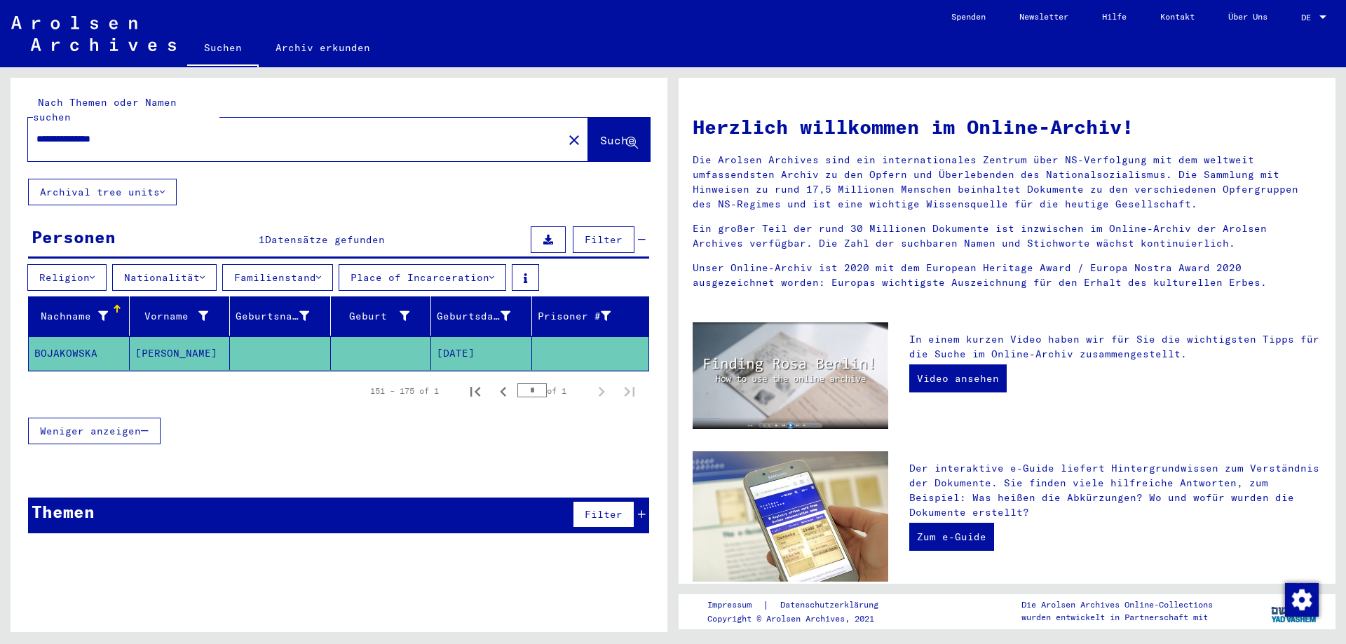
click at [416, 337] on mat-cell at bounding box center [381, 354] width 101 height 34
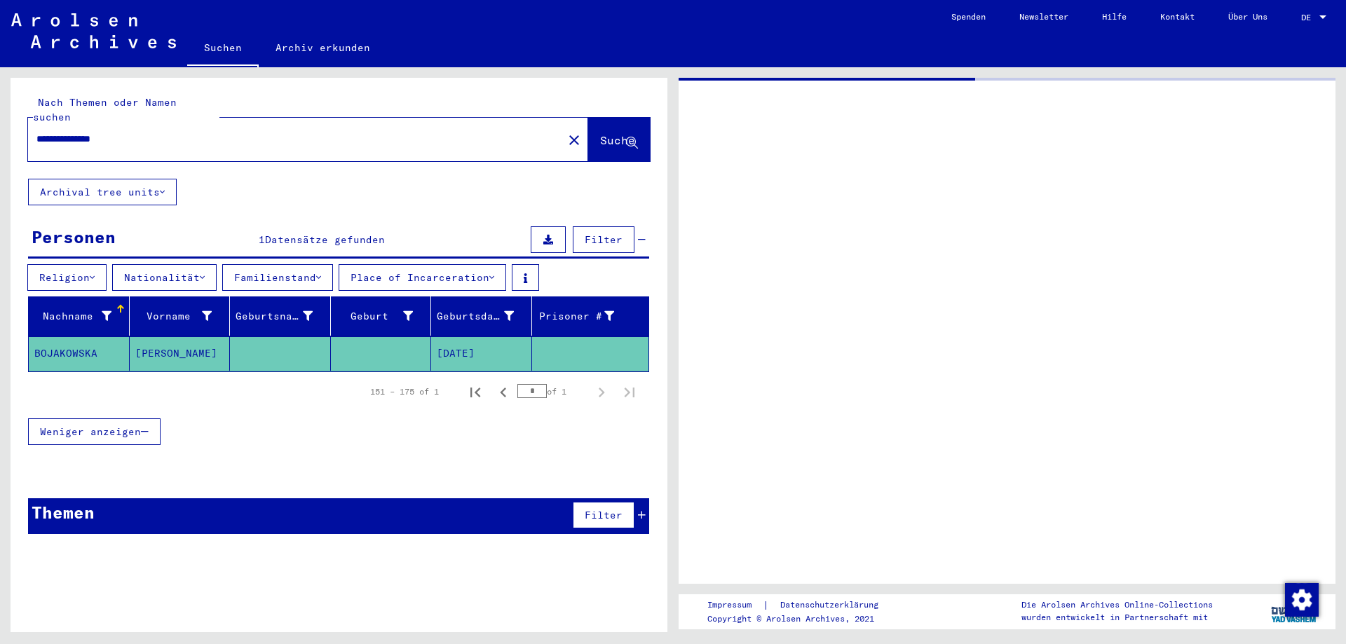
click at [416, 337] on mat-cell at bounding box center [381, 354] width 101 height 34
